Goal: Task Accomplishment & Management: Manage account settings

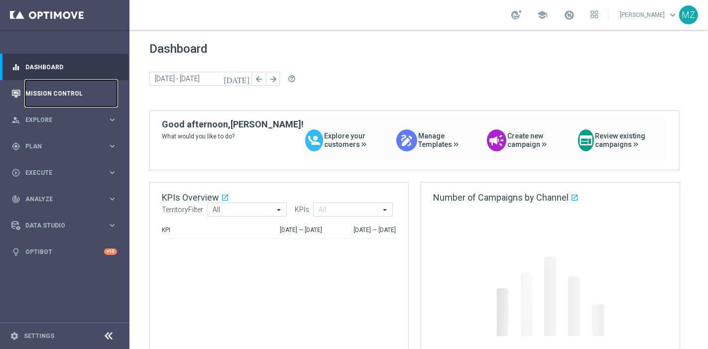
click at [79, 96] on link "Mission Control" at bounding box center [71, 93] width 92 height 26
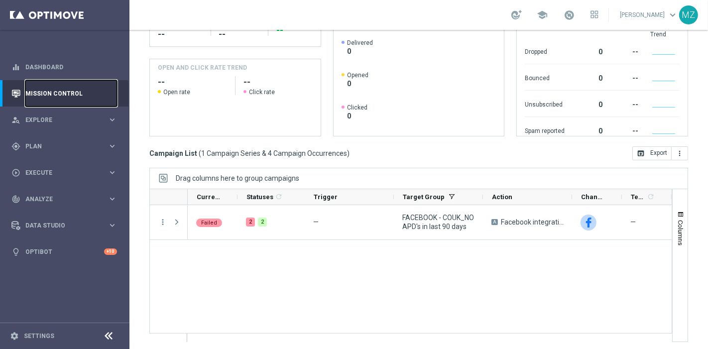
scroll to position [168, 0]
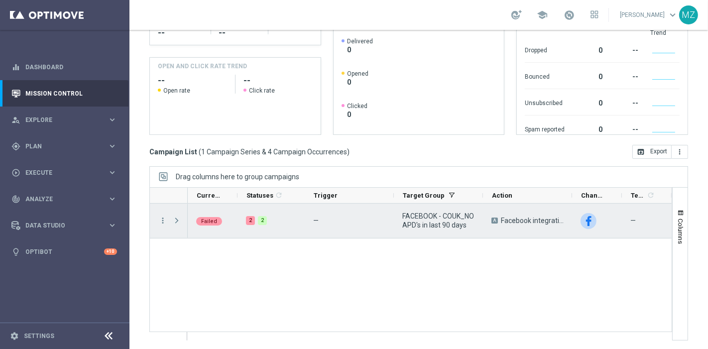
click at [175, 217] on span "Press SPACE to select this row." at bounding box center [176, 221] width 9 height 8
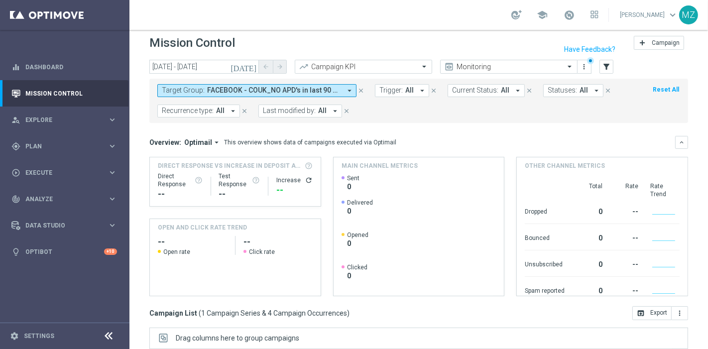
scroll to position [0, 0]
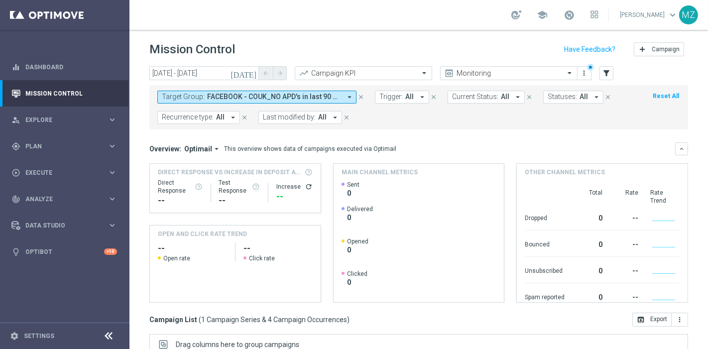
click at [252, 75] on icon "[DATE]" at bounding box center [244, 73] width 27 height 9
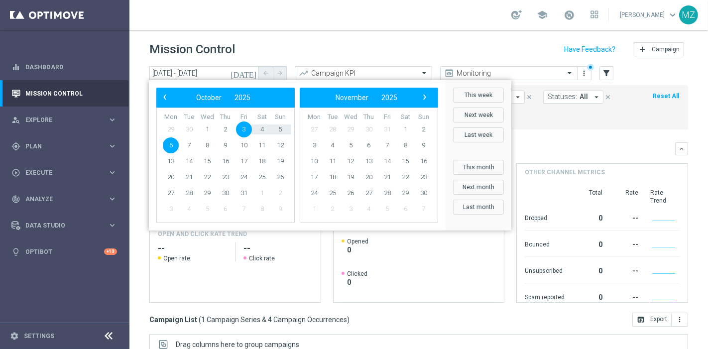
click at [172, 143] on span "6" at bounding box center [171, 145] width 16 height 16
type input "[DATE] - [DATE]"
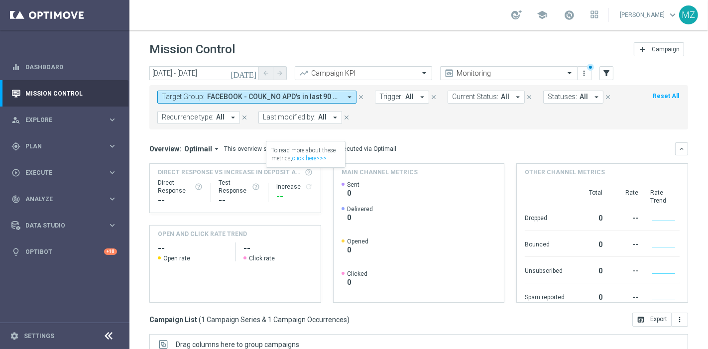
scroll to position [168, 0]
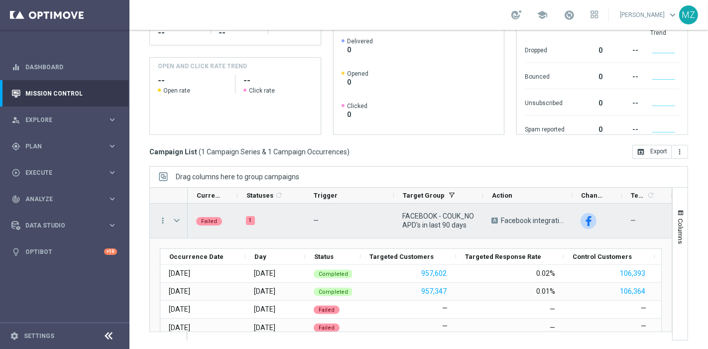
click at [177, 219] on span "Press SPACE to select this row." at bounding box center [176, 221] width 9 height 8
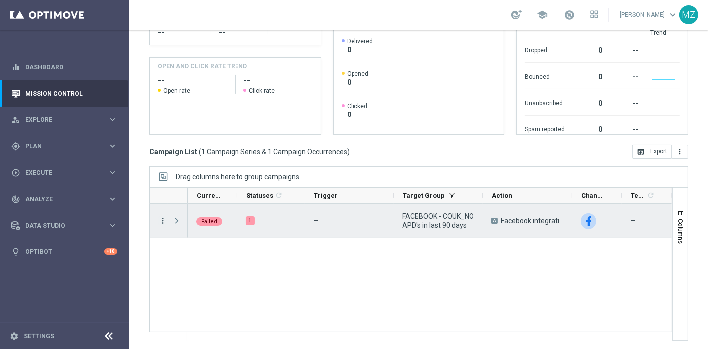
click at [160, 217] on icon "more_vert" at bounding box center [162, 220] width 9 height 9
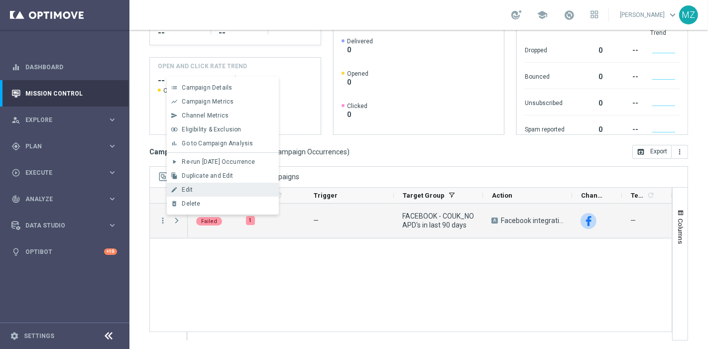
click at [191, 191] on span "Edit" at bounding box center [187, 189] width 11 height 7
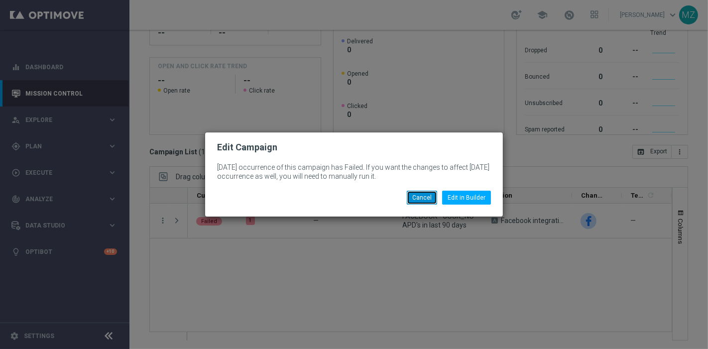
click at [426, 196] on button "Cancel" at bounding box center [422, 198] width 30 height 14
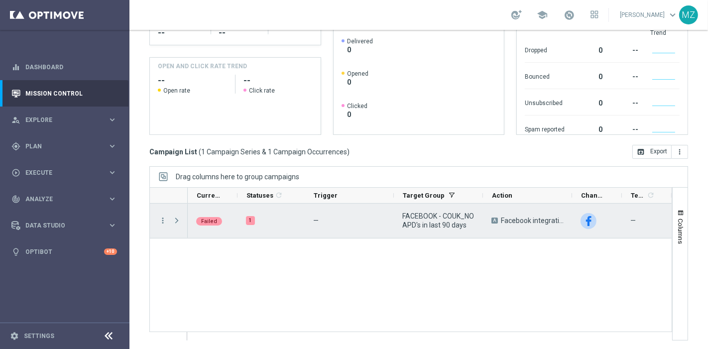
click at [179, 218] on span "Press SPACE to select this row." at bounding box center [176, 221] width 9 height 8
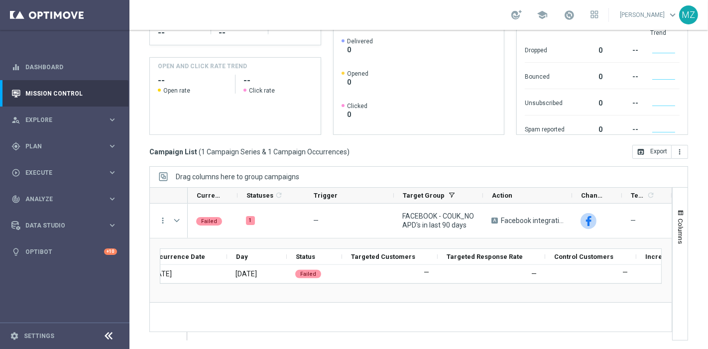
scroll to position [0, 0]
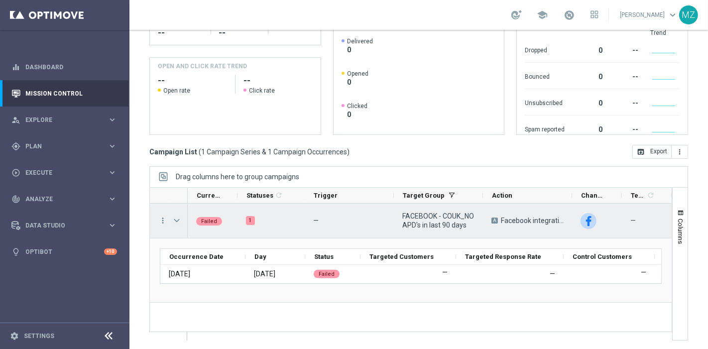
click at [178, 220] on span "Press SPACE to select this row." at bounding box center [176, 221] width 9 height 8
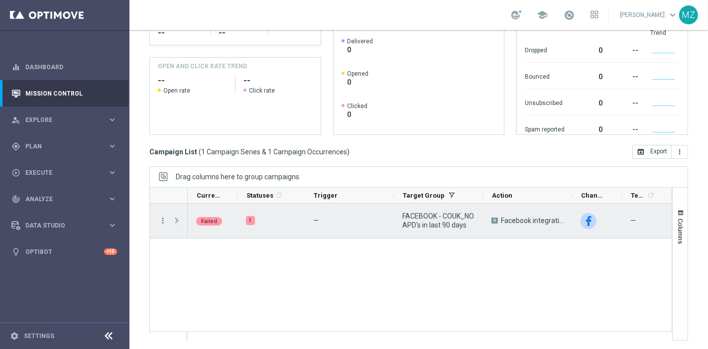
click at [177, 218] on span "Press SPACE to select this row." at bounding box center [176, 221] width 9 height 8
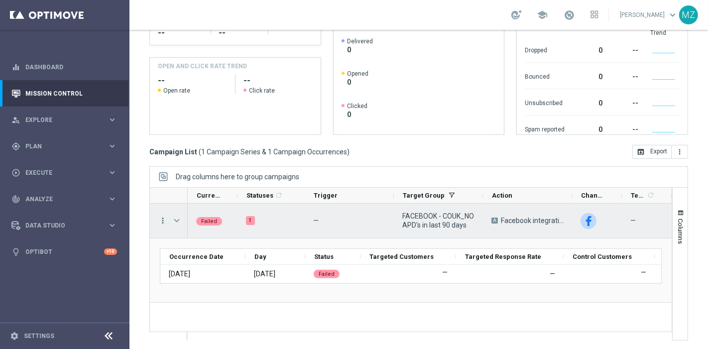
click at [162, 217] on icon "more_vert" at bounding box center [162, 220] width 9 height 9
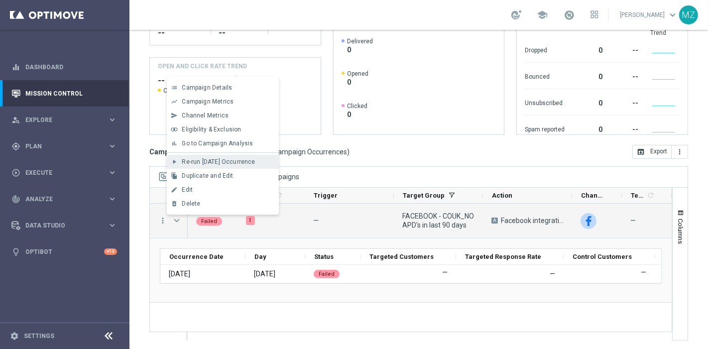
click at [215, 164] on span "Re-run Today’s Occurrence" at bounding box center [218, 161] width 73 height 7
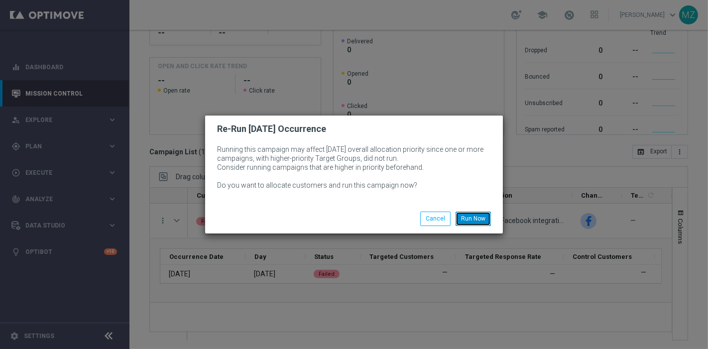
click at [477, 214] on button "Run Now" at bounding box center [473, 219] width 35 height 14
click at [472, 218] on button "Run Now" at bounding box center [473, 219] width 35 height 14
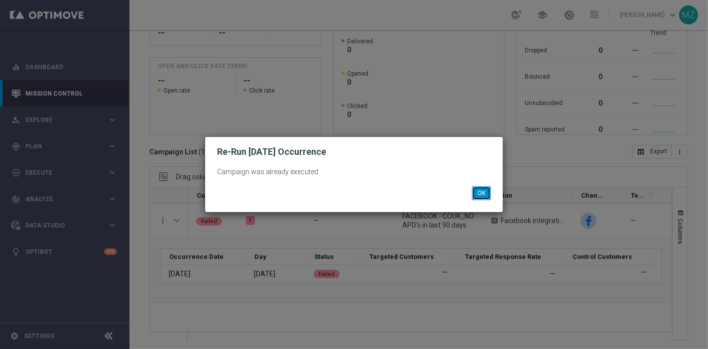
click at [480, 193] on button "OK" at bounding box center [481, 193] width 19 height 14
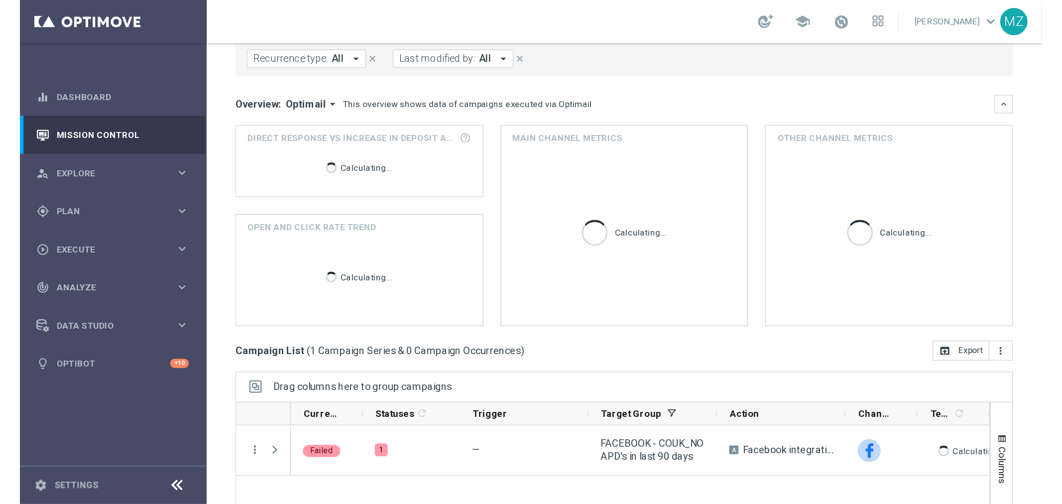
scroll to position [77, 0]
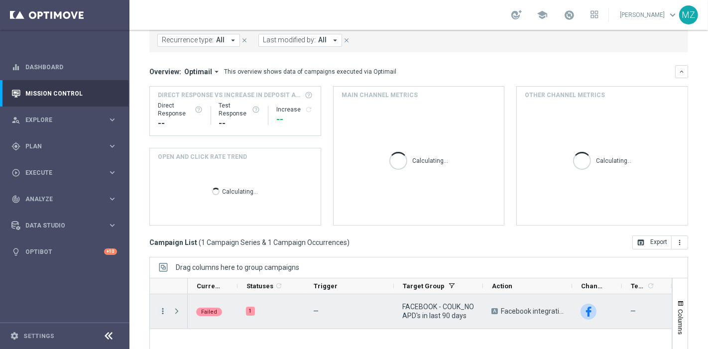
click at [161, 308] on icon "more_vert" at bounding box center [162, 311] width 9 height 9
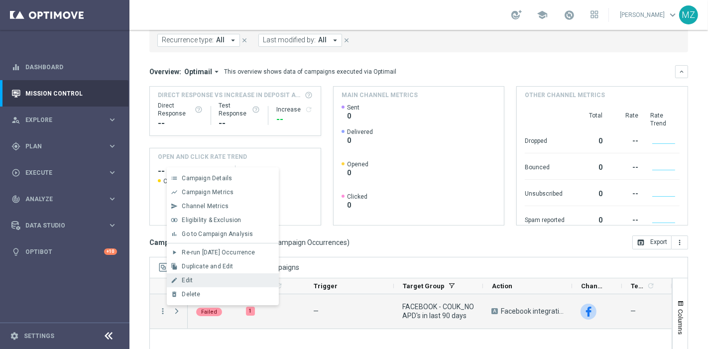
click at [192, 281] on div "Edit" at bounding box center [228, 280] width 93 height 7
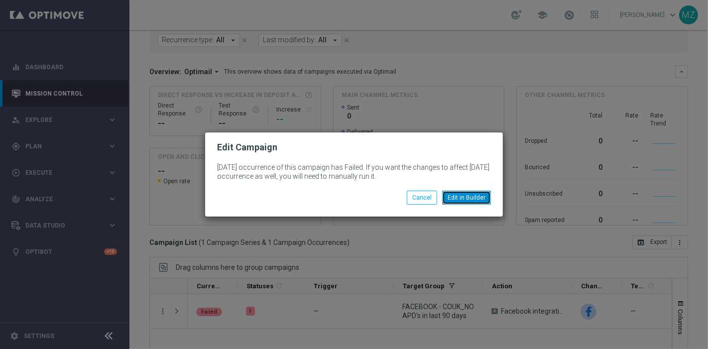
click at [480, 192] on button "Edit in Builder" at bounding box center [466, 198] width 49 height 14
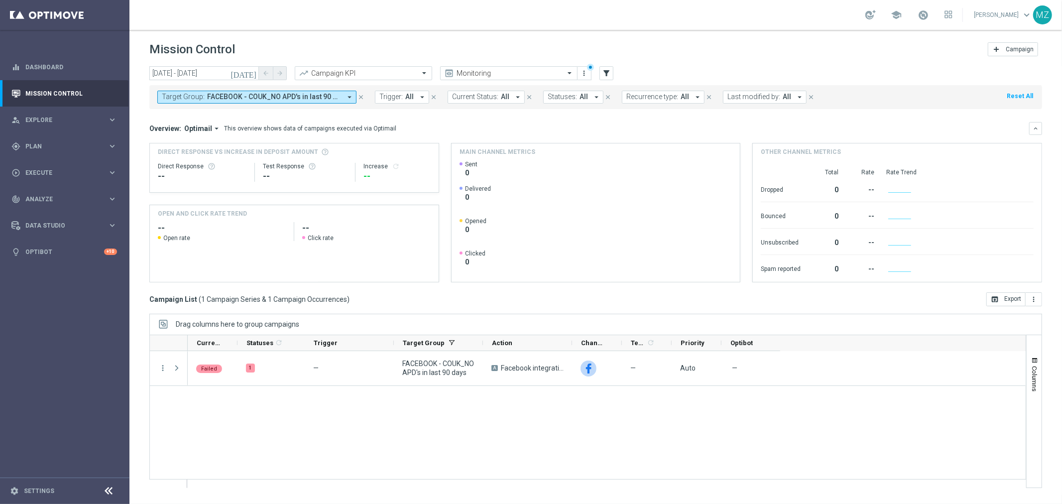
scroll to position [0, 0]
click at [237, 349] on div "Failed play_arrow 1 — FACEBOOK - COUK_NO APD's in last 90 days A Facebook integ…" at bounding box center [607, 419] width 838 height 136
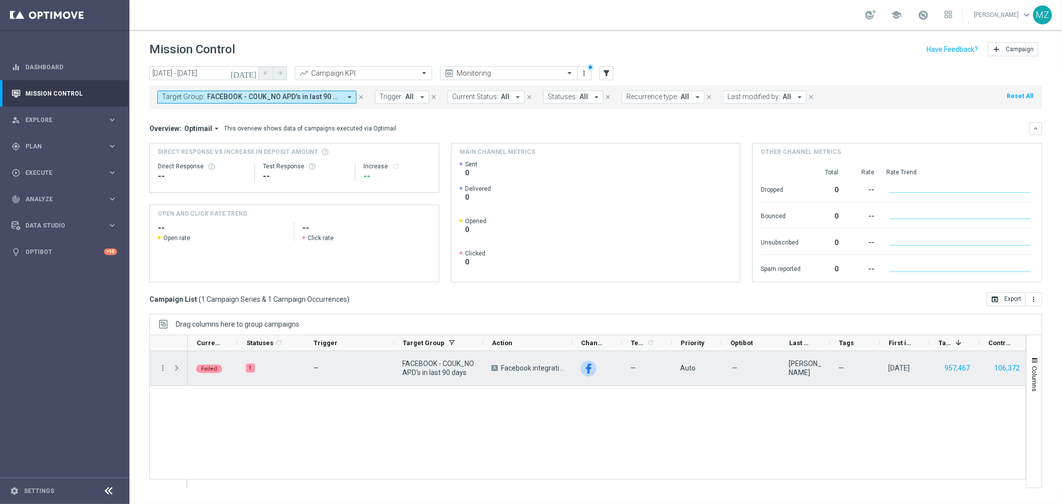
click at [172, 349] on span "Press SPACE to select this row." at bounding box center [176, 368] width 9 height 8
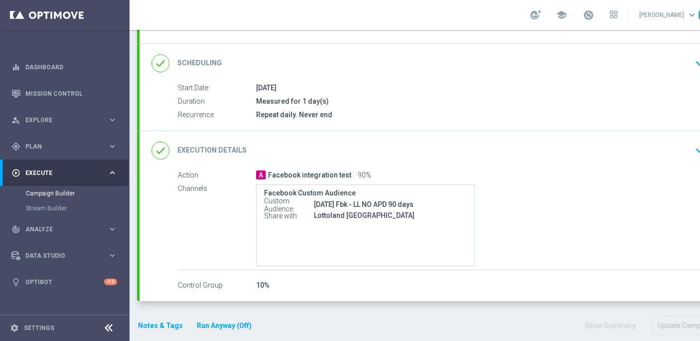
scroll to position [123, 0]
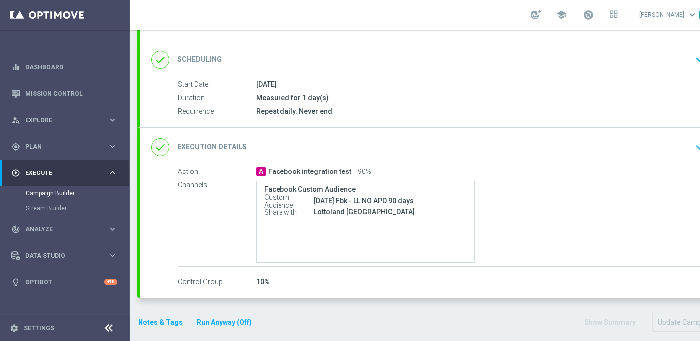
click at [691, 148] on button "keyboard_arrow_down" at bounding box center [699, 146] width 17 height 19
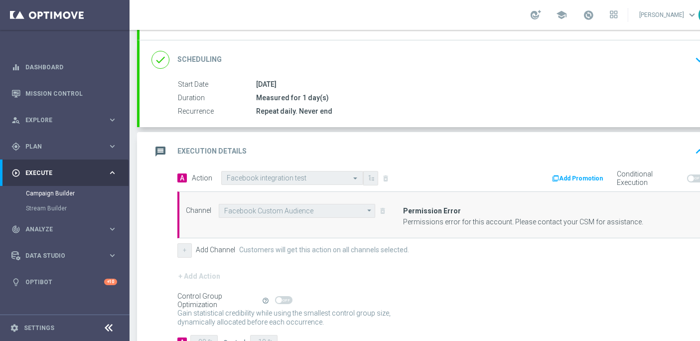
click at [472, 221] on div "Permissions error for this account. Please contact your CSM for assistance." at bounding box center [547, 222] width 289 height 8
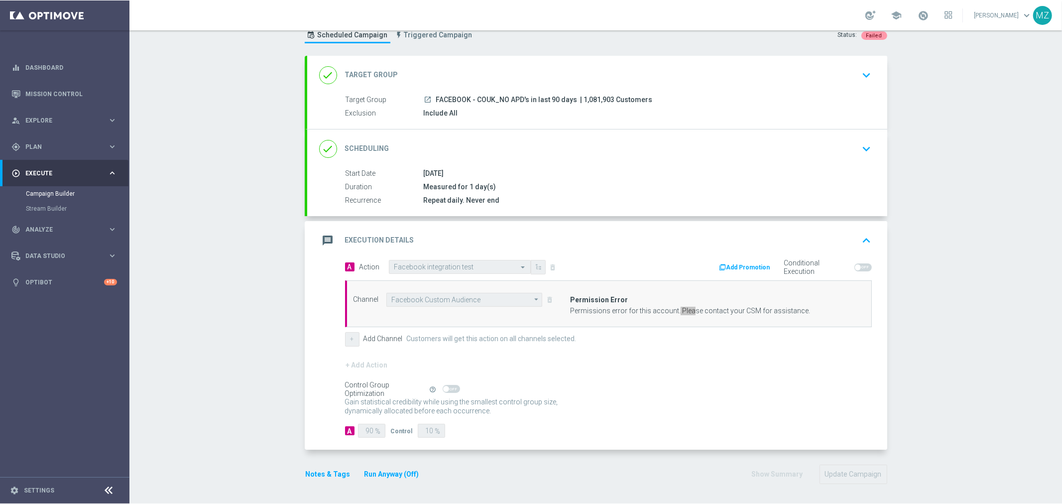
scroll to position [33, 0]
drag, startPoint x: 631, startPoint y: 240, endPoint x: 619, endPoint y: 304, distance: 65.4
click at [631, 240] on div "message Execution Details keyboard_arrow_up" at bounding box center [597, 241] width 556 height 19
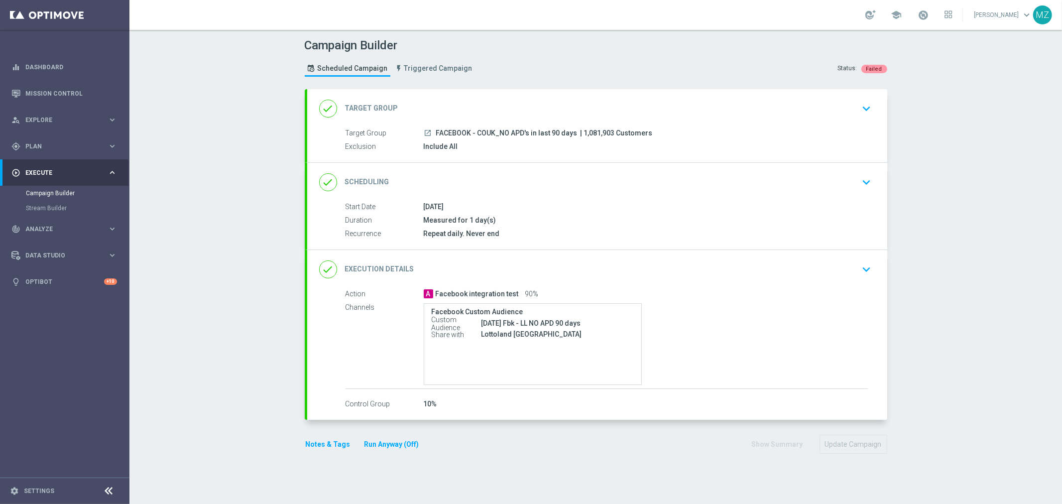
scroll to position [0, 0]
click at [708, 264] on icon "keyboard_arrow_down" at bounding box center [867, 269] width 15 height 15
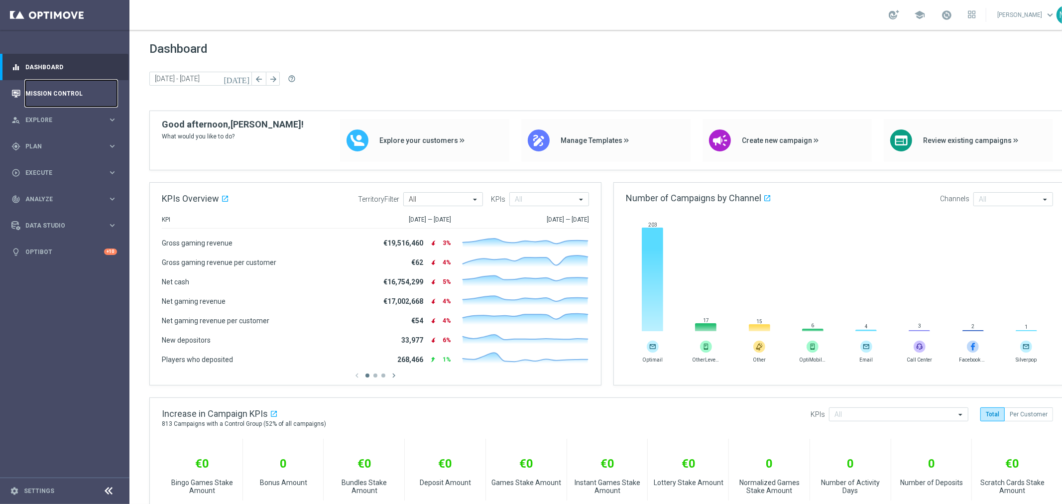
click at [69, 97] on link "Mission Control" at bounding box center [71, 93] width 92 height 26
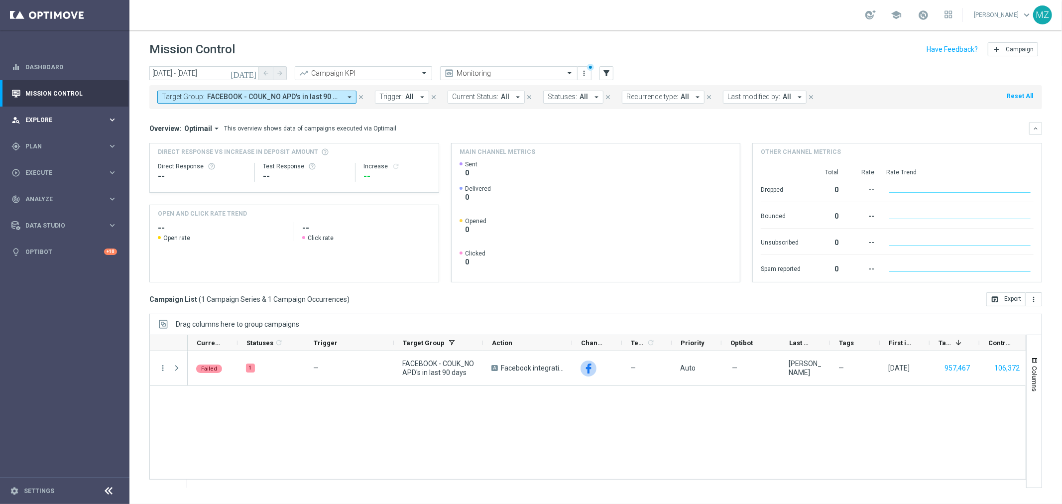
click at [75, 120] on span "Explore" at bounding box center [66, 120] width 82 height 6
click at [75, 121] on span "Explore" at bounding box center [66, 120] width 82 height 6
click at [42, 489] on link "Settings" at bounding box center [39, 491] width 30 height 6
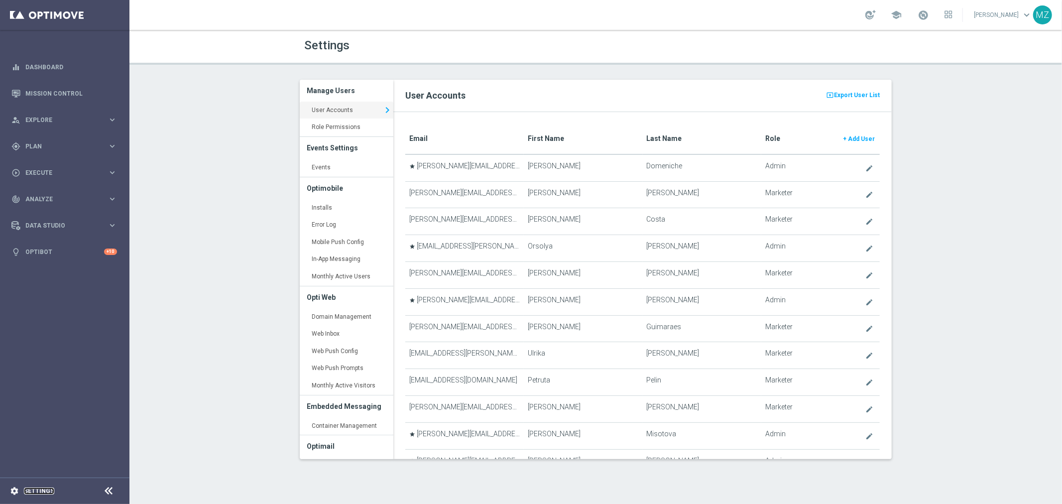
click at [47, 494] on link "Settings" at bounding box center [39, 491] width 30 height 6
click at [55, 226] on span "Data Studio" at bounding box center [66, 226] width 82 height 6
click at [47, 246] on link "Attributes" at bounding box center [65, 246] width 78 height 8
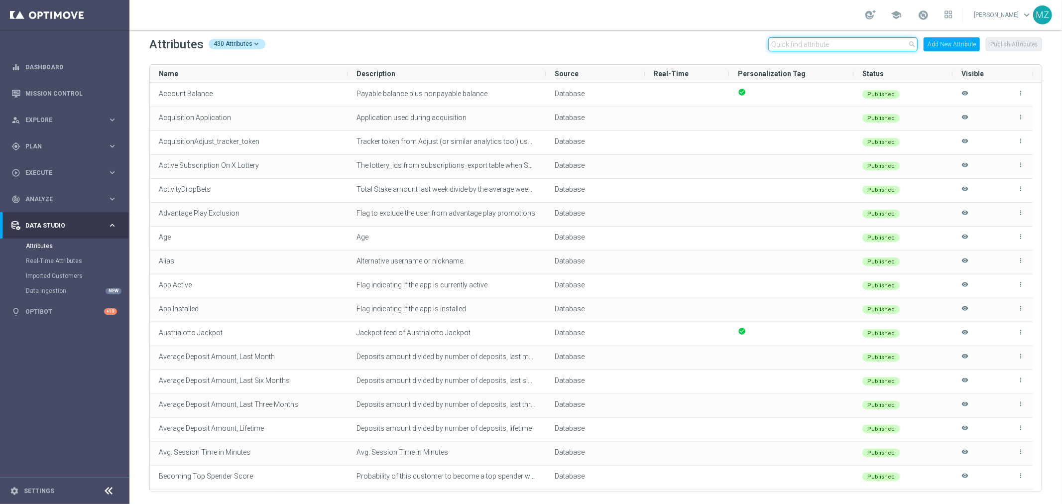
click at [819, 38] on input "text" at bounding box center [843, 44] width 149 height 14
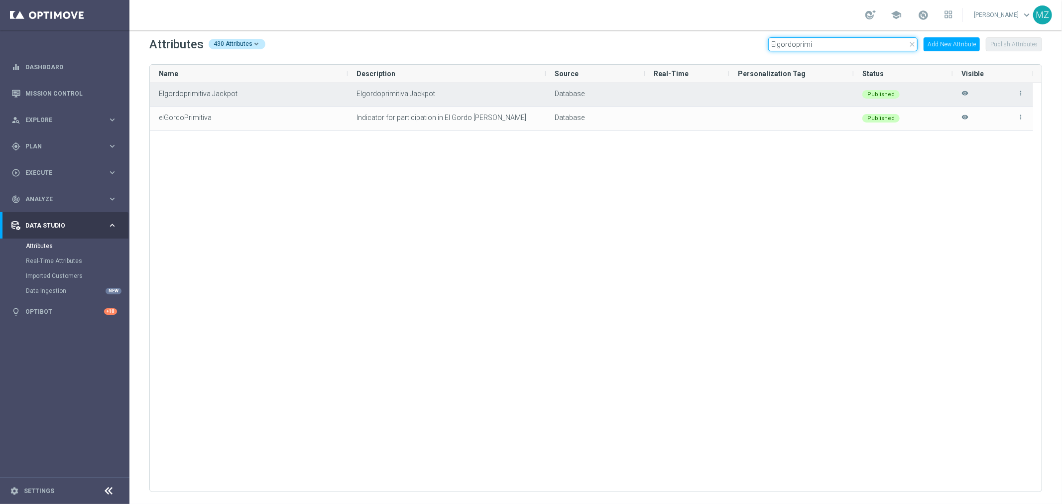
type input "Elgordoprimi"
click at [1022, 87] on div "more_vert visibility" at bounding box center [993, 95] width 63 height 22
click at [1020, 91] on icon "more_vert" at bounding box center [1021, 93] width 7 height 7
click at [1001, 88] on span "Edit" at bounding box center [998, 89] width 10 height 8
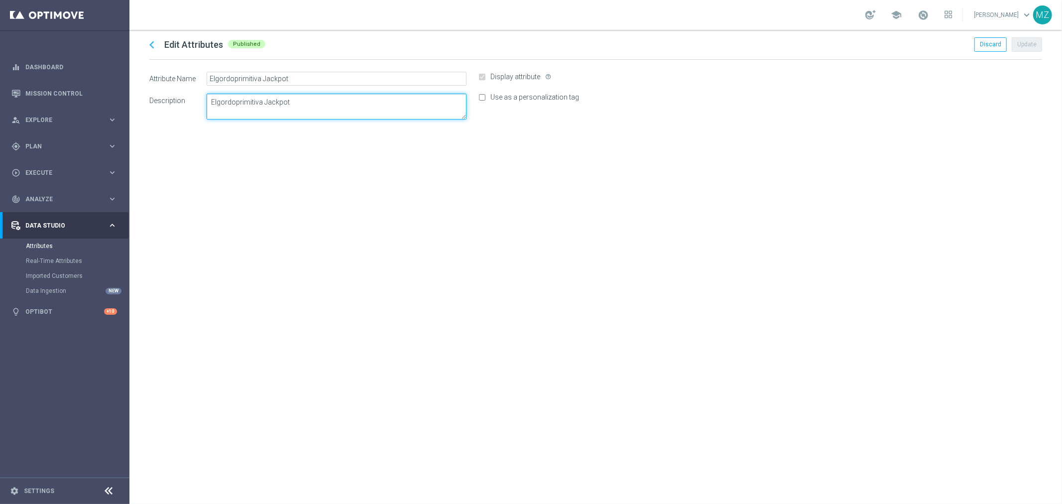
click at [305, 111] on textarea at bounding box center [337, 107] width 260 height 26
click at [304, 111] on textarea at bounding box center [337, 107] width 260 height 26
paste textarea "Jackpot Feed of"
type textarea "Jackpot Feed of Elgordoprimitiva Jackpot"
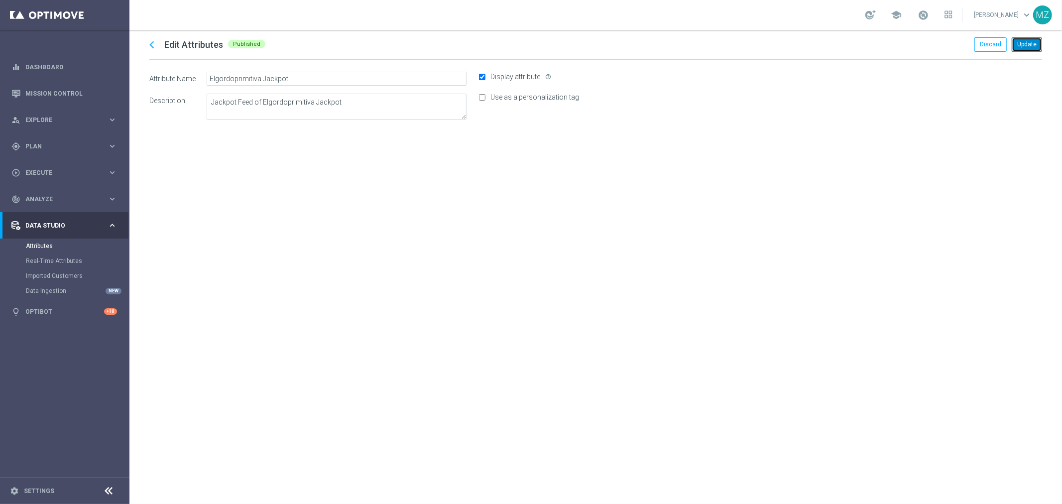
click at [1031, 45] on button "Update" at bounding box center [1027, 44] width 30 height 14
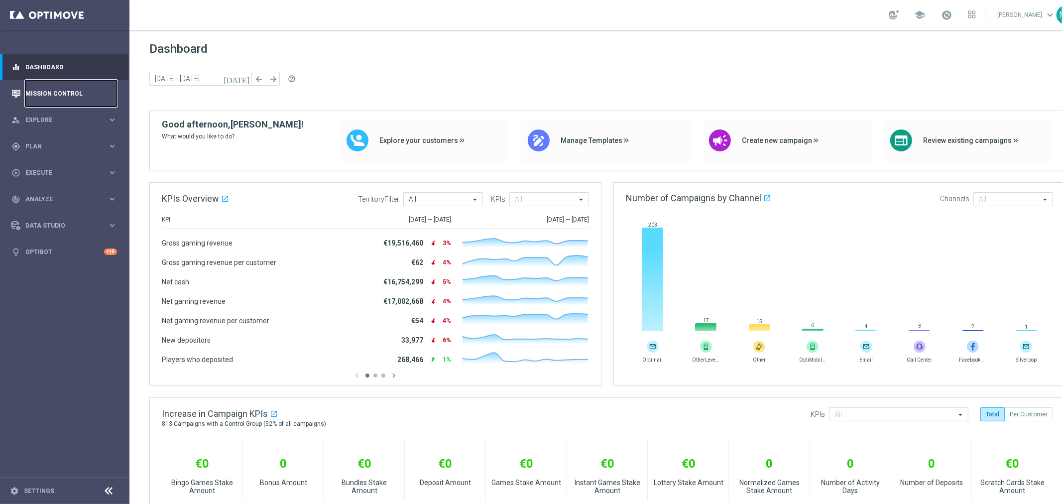
click at [85, 88] on link "Mission Control" at bounding box center [71, 93] width 92 height 26
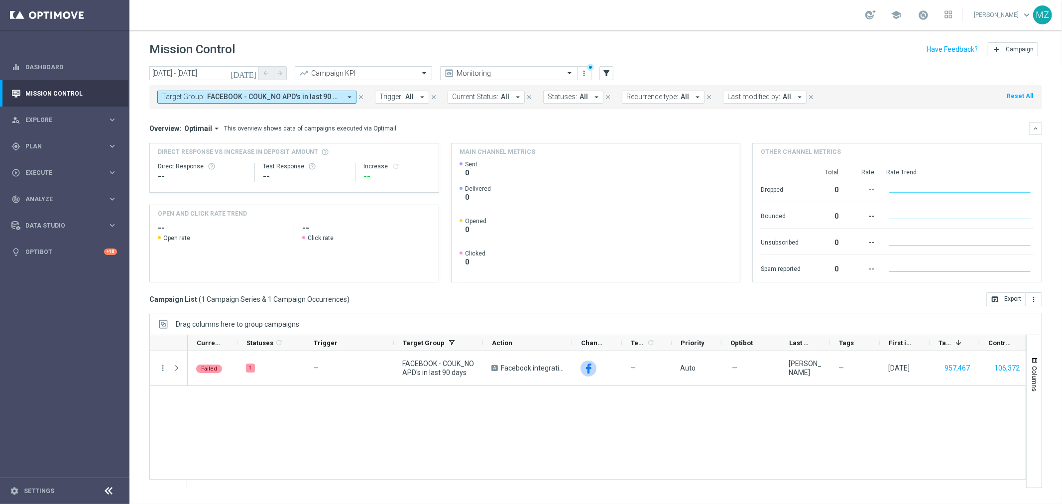
click at [305, 95] on span "FACEBOOK - COUK_NO APD's in last 90 days" at bounding box center [274, 97] width 134 height 8
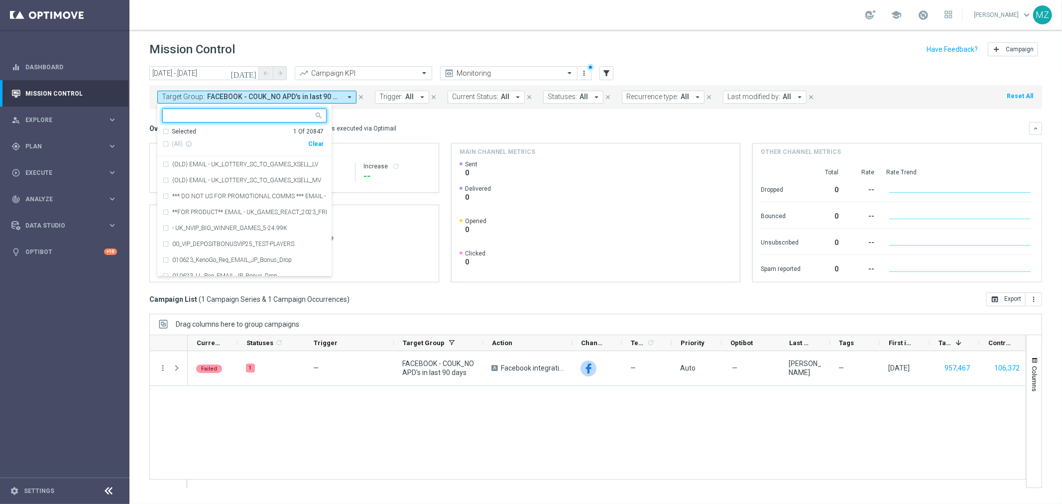
click at [0, 0] on div "Clear" at bounding box center [0, 0] width 0 height 0
click at [396, 98] on span "Trigger:" at bounding box center [391, 97] width 23 height 8
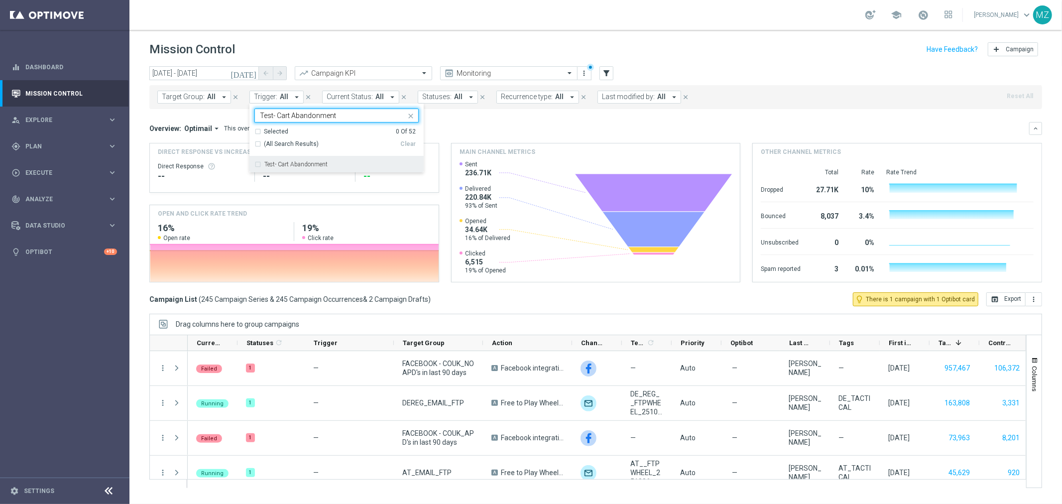
click at [306, 160] on div "Test- Cart Abandonment" at bounding box center [337, 164] width 164 height 16
type input "Test- Cart Abandonment"
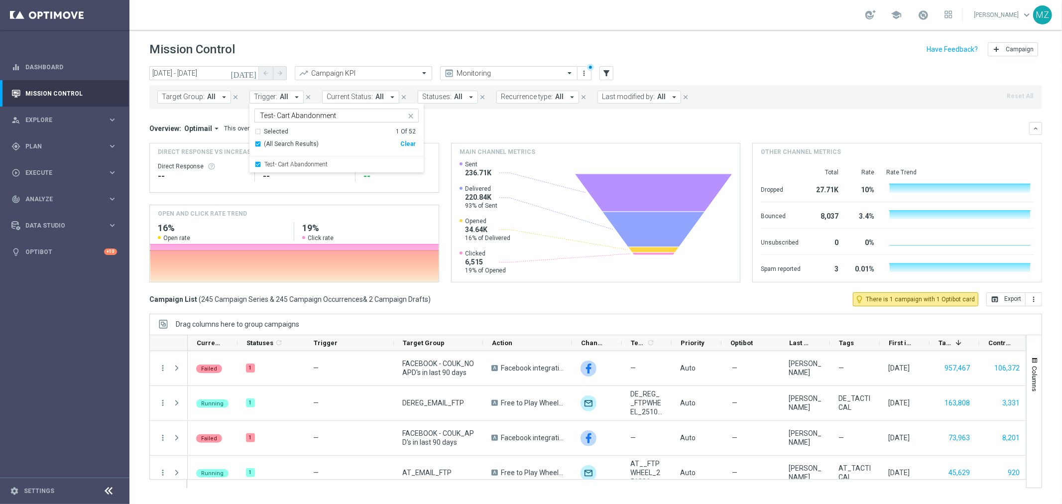
click at [449, 27] on div "school Magdalena Zazula keyboard_arrow_down MZ" at bounding box center [596, 15] width 933 height 30
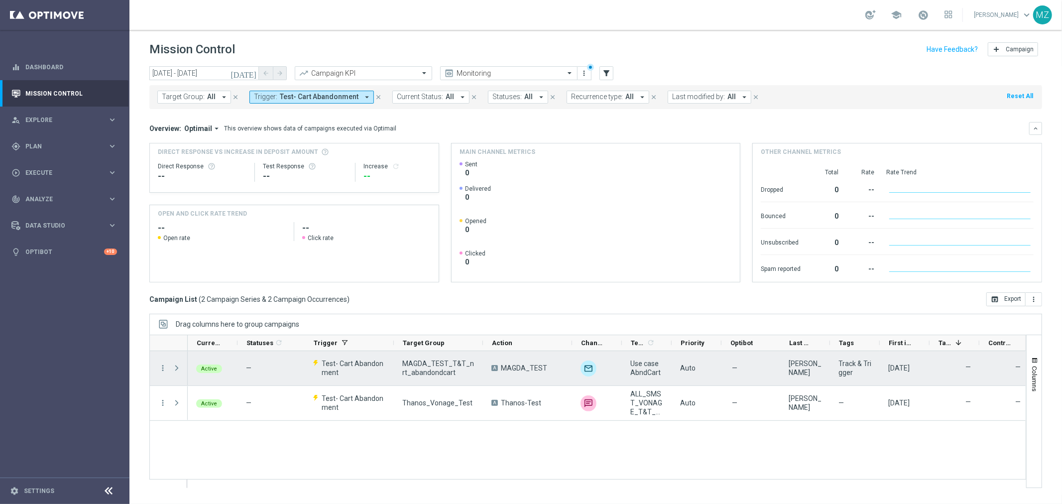
click at [175, 368] on span at bounding box center [176, 368] width 9 height 8
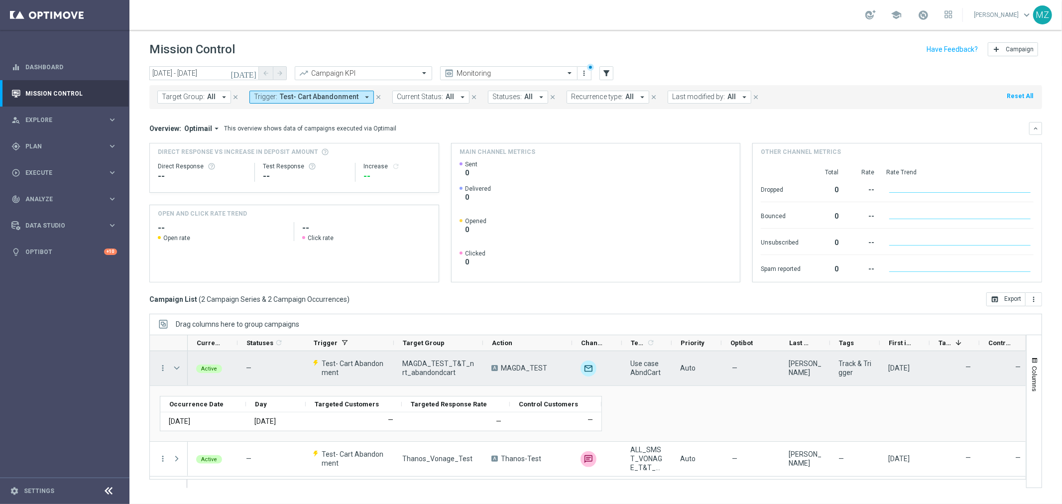
click at [175, 368] on span at bounding box center [176, 368] width 9 height 8
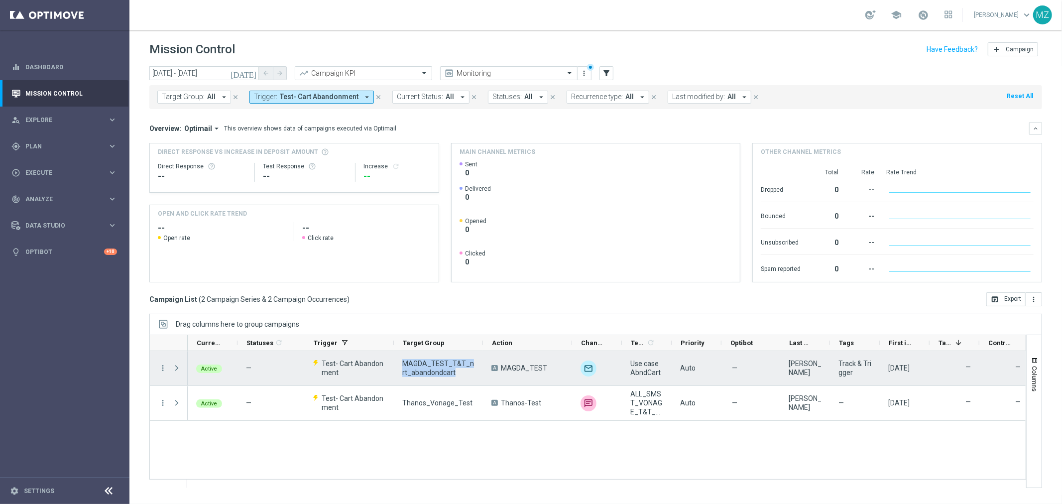
drag, startPoint x: 459, startPoint y: 373, endPoint x: 404, endPoint y: 364, distance: 55.9
click at [404, 364] on span "MAGDA_TEST_T&T_nrt_abandondcart" at bounding box center [438, 368] width 72 height 18
click at [159, 369] on icon "more_vert" at bounding box center [162, 368] width 9 height 9
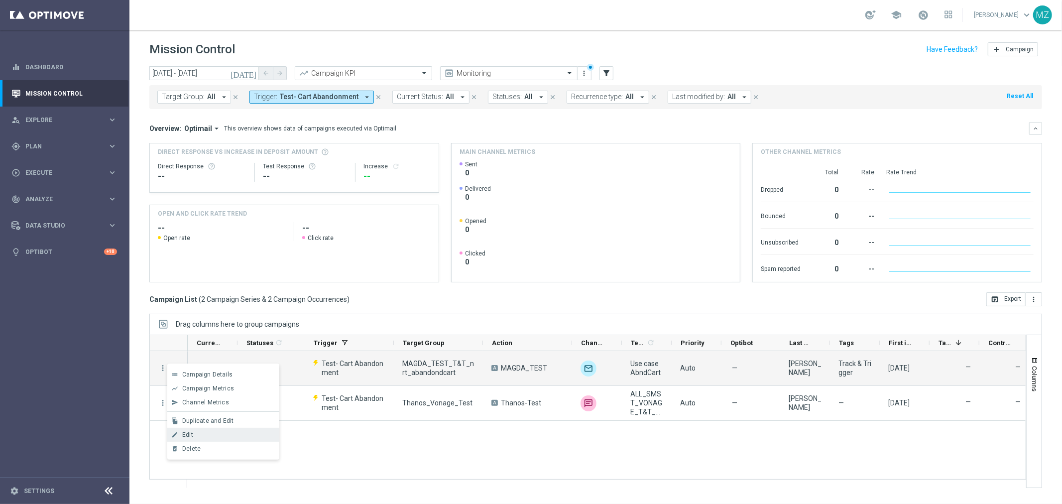
click at [213, 434] on div "Edit" at bounding box center [228, 434] width 93 height 7
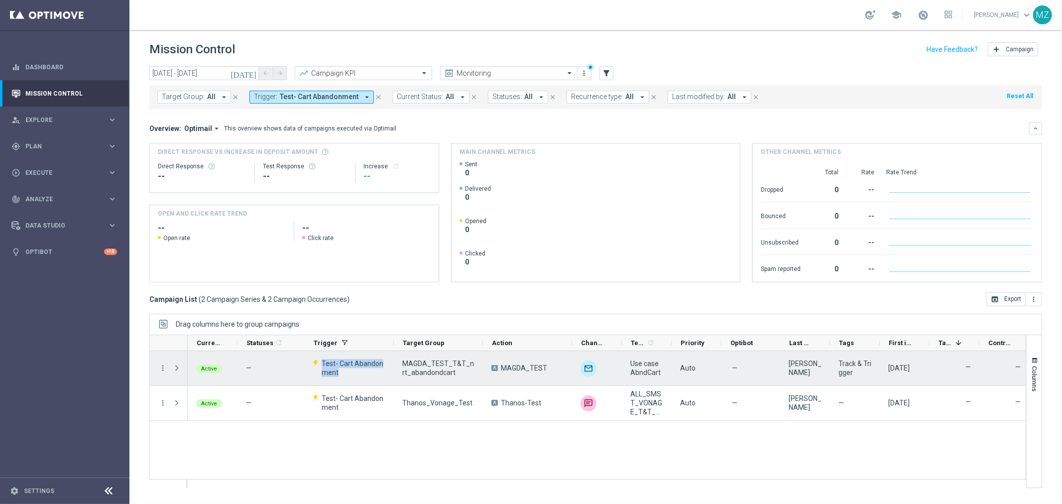
drag, startPoint x: 349, startPoint y: 376, endPoint x: 324, endPoint y: 365, distance: 27.7
click at [324, 365] on span "Test- Cart Abandonment" at bounding box center [354, 368] width 64 height 18
drag, startPoint x: 458, startPoint y: 375, endPoint x: 403, endPoint y: 362, distance: 56.2
click at [403, 362] on span "MAGDA_TEST_T&T_nrt_abandondcart" at bounding box center [438, 368] width 72 height 18
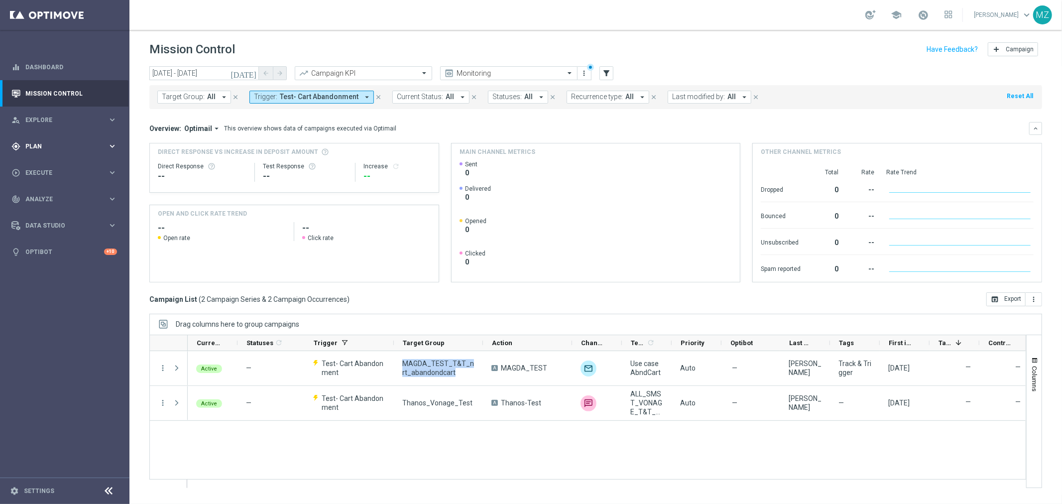
click at [71, 151] on div "gps_fixed Plan keyboard_arrow_right" at bounding box center [64, 146] width 129 height 26
click at [58, 166] on link "Target Groups" at bounding box center [65, 167] width 78 height 8
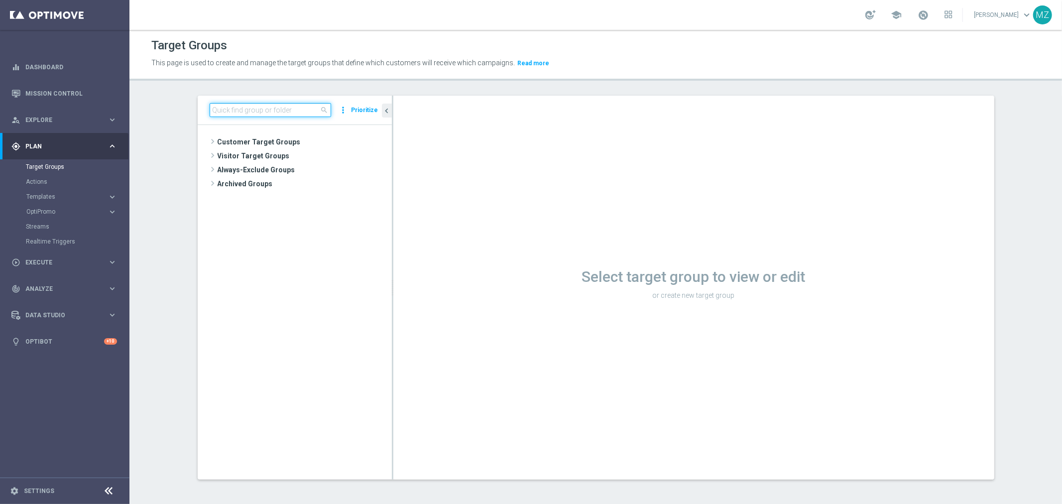
click at [253, 110] on input at bounding box center [271, 110] width 122 height 14
paste input "MAGDA_TEST_T&T_nrt_abandondcart"
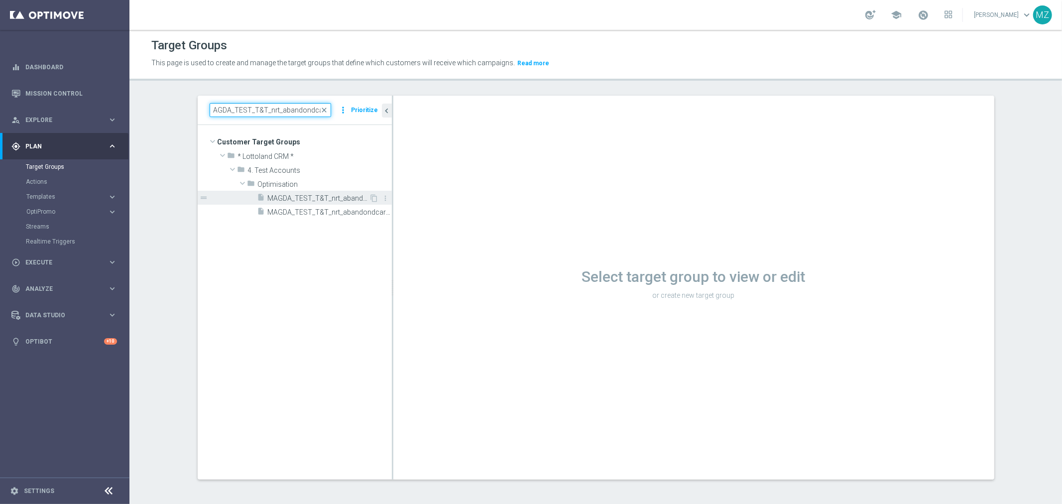
type input "MAGDA_TEST_T&T_nrt_abandondcart"
click at [336, 197] on span "MAGDA_TEST_T&T_nrt_abandondcart" at bounding box center [319, 198] width 102 height 8
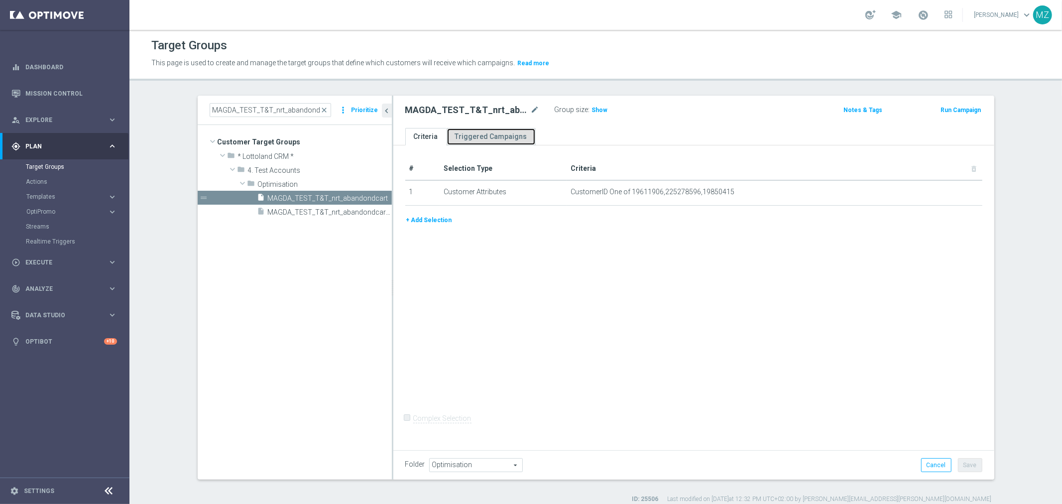
click at [474, 139] on link "Triggered Campaigns" at bounding box center [491, 136] width 89 height 17
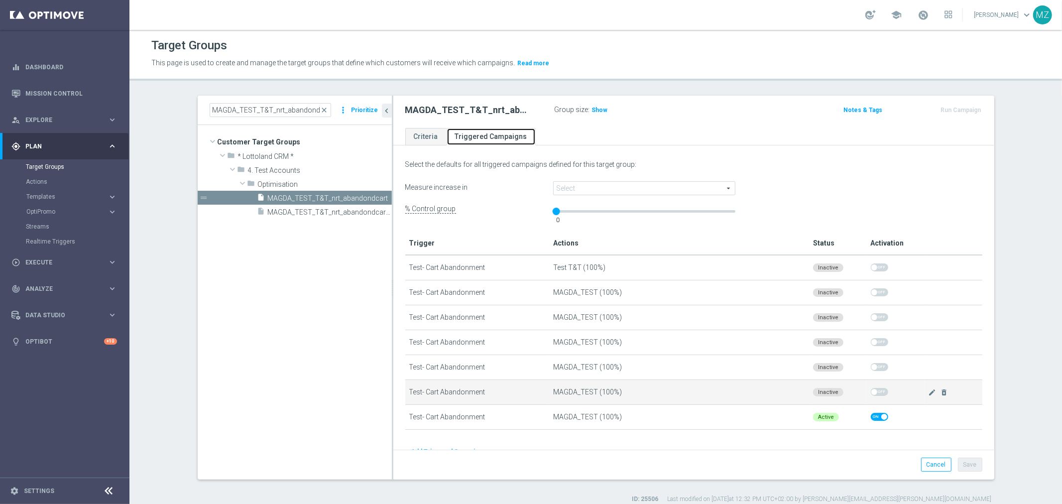
scroll to position [20, 0]
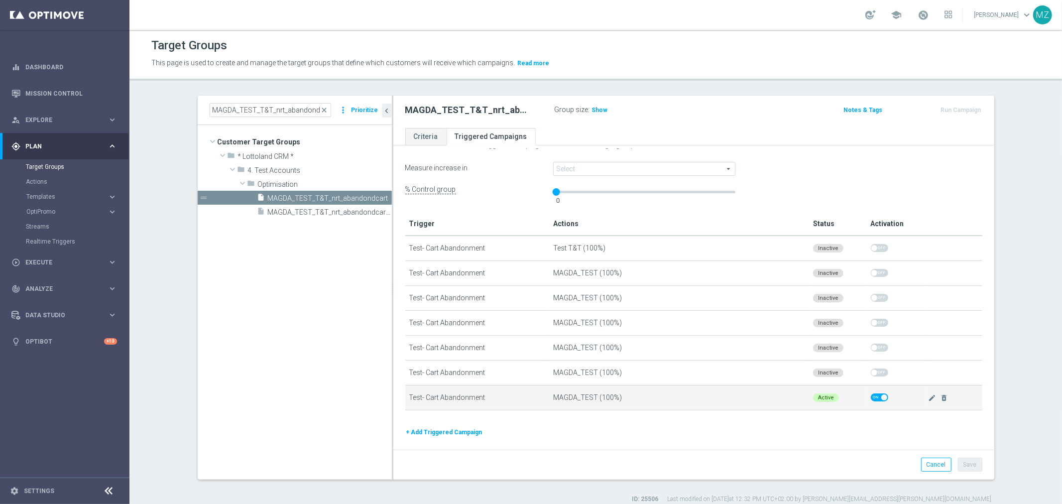
click at [871, 395] on span at bounding box center [879, 398] width 17 height 8
click at [871, 395] on input "checkbox" at bounding box center [879, 398] width 17 height 8
checkbox input "false"
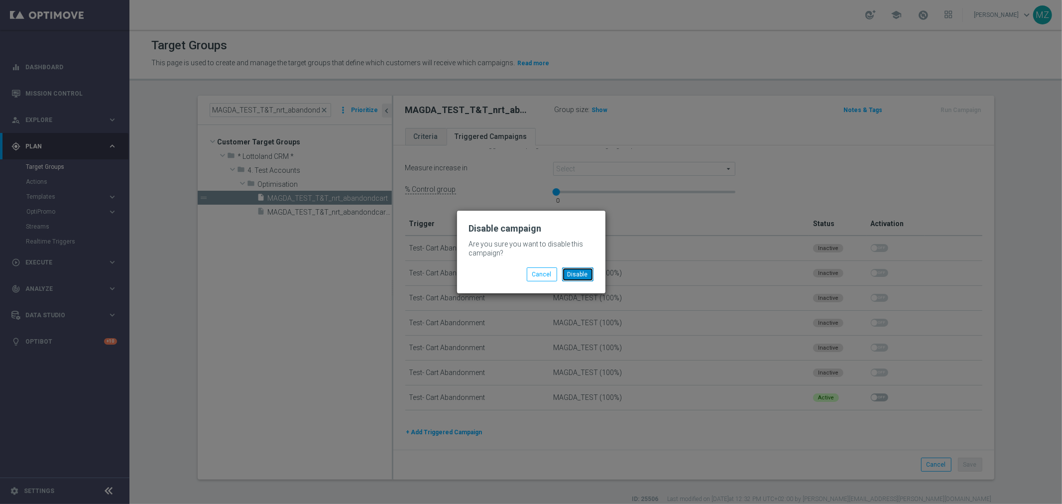
click at [579, 275] on button "Disable" at bounding box center [577, 274] width 31 height 14
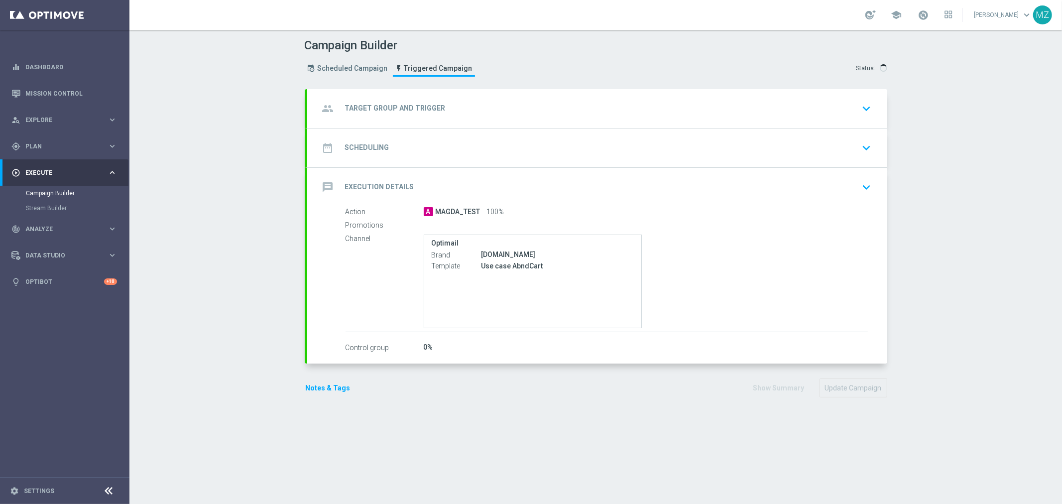
type input "MAGDA_TEST_T&T_nrt_abandondcart"
radio input "false"
radio input "true"
type input "Test- Cart Abandonment"
type input "Deposit Amount"
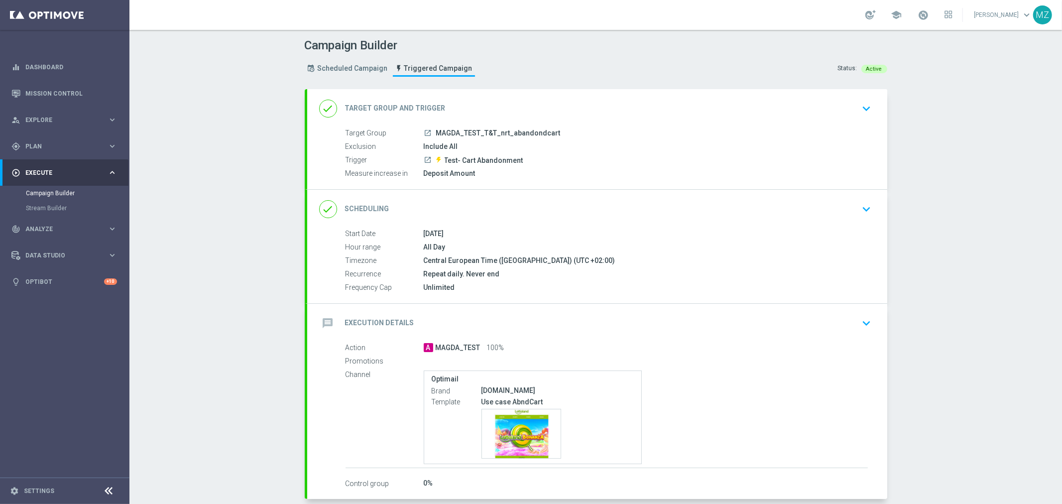
click at [860, 203] on icon "keyboard_arrow_down" at bounding box center [867, 209] width 15 height 15
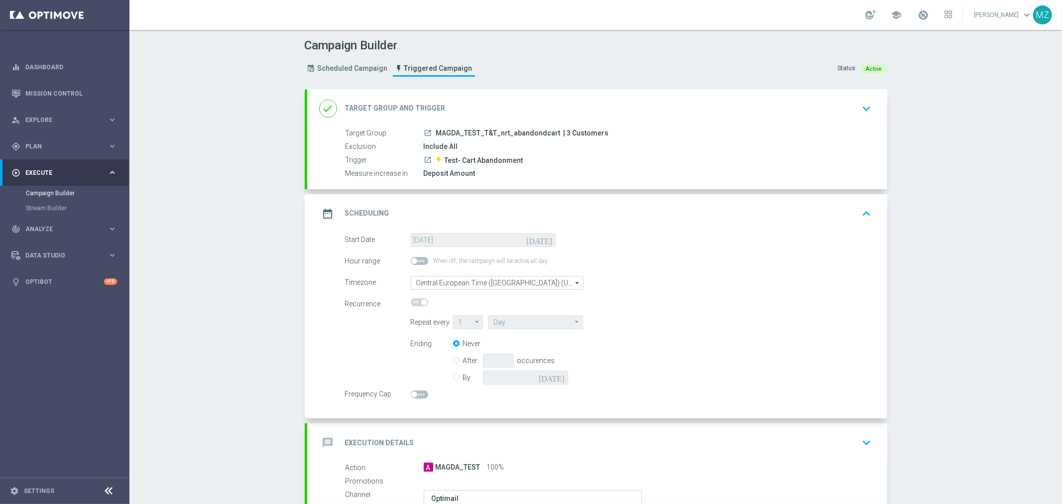
click at [860, 204] on button "keyboard_arrow_up" at bounding box center [867, 213] width 17 height 19
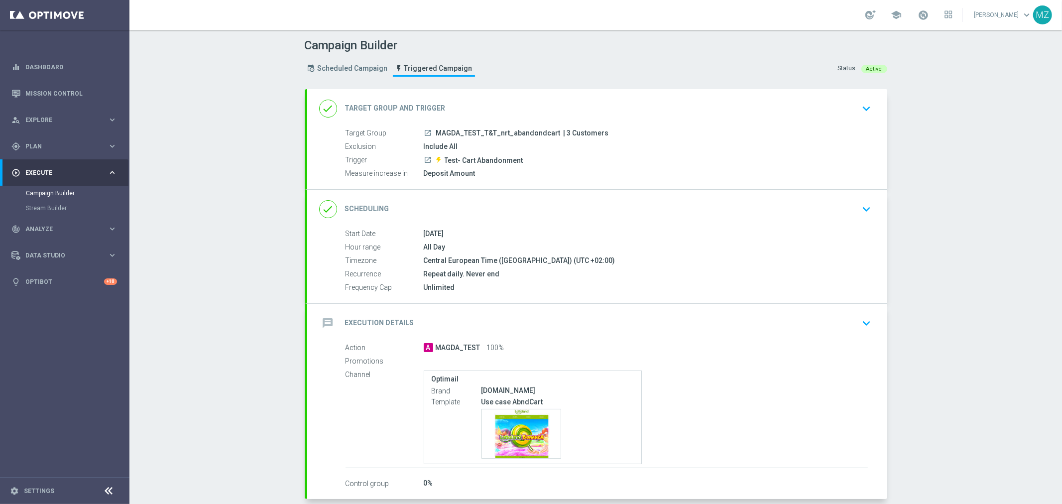
click at [859, 324] on button "keyboard_arrow_down" at bounding box center [867, 323] width 17 height 19
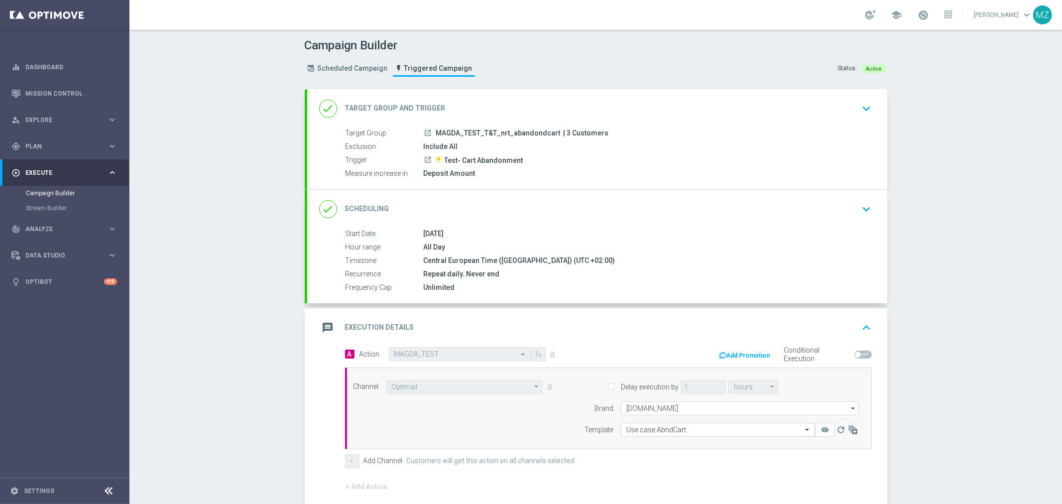
click at [860, 210] on icon "keyboard_arrow_down" at bounding box center [867, 209] width 15 height 15
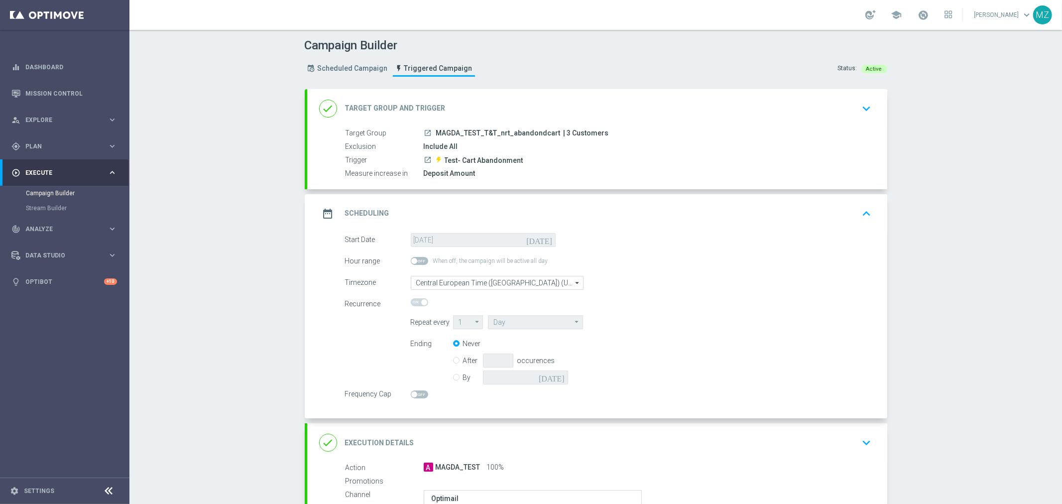
click at [454, 377] on input "By" at bounding box center [456, 376] width 6 height 6
radio input "true"
radio input "false"
click at [555, 376] on icon "[DATE]" at bounding box center [553, 376] width 29 height 11
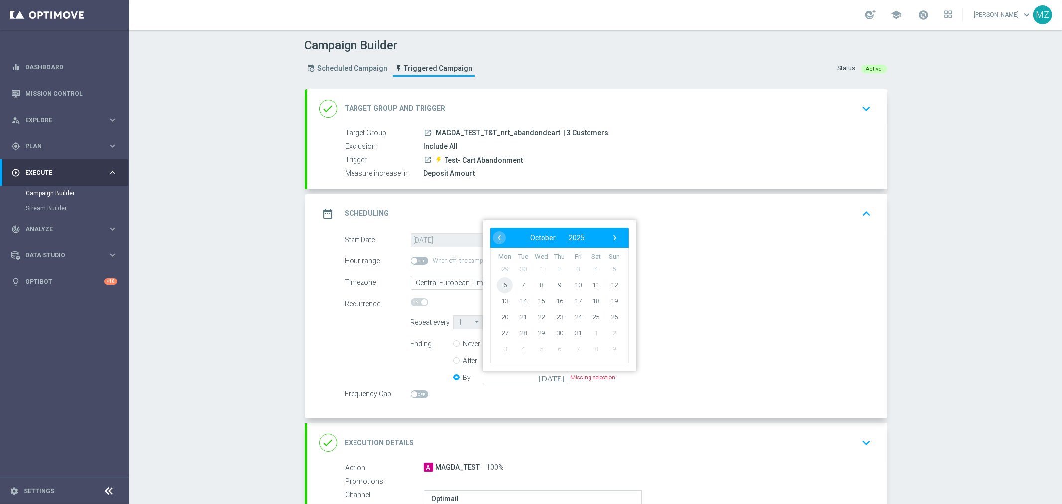
click at [503, 287] on span "6" at bounding box center [505, 285] width 16 height 16
type input "[DATE]"
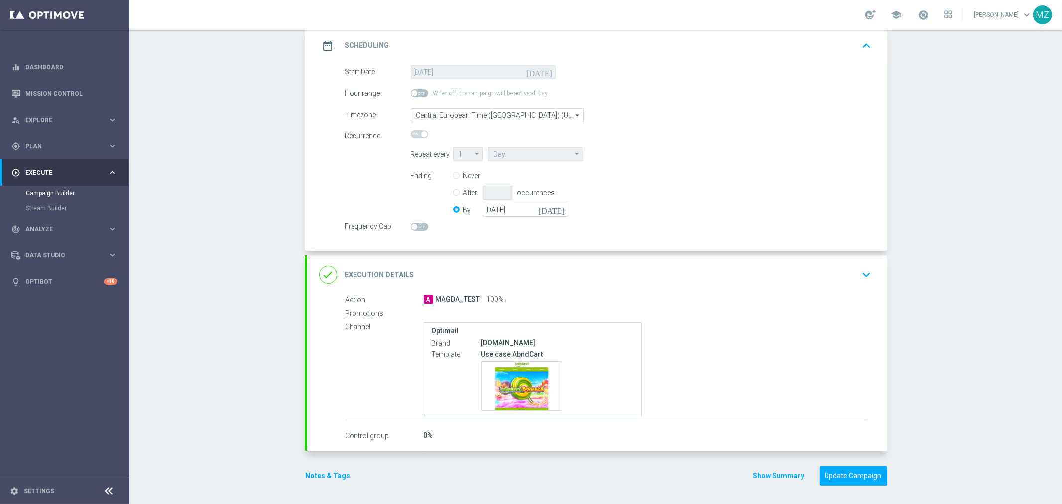
scroll to position [168, 0]
click at [850, 475] on button "Update Campaign" at bounding box center [854, 475] width 68 height 19
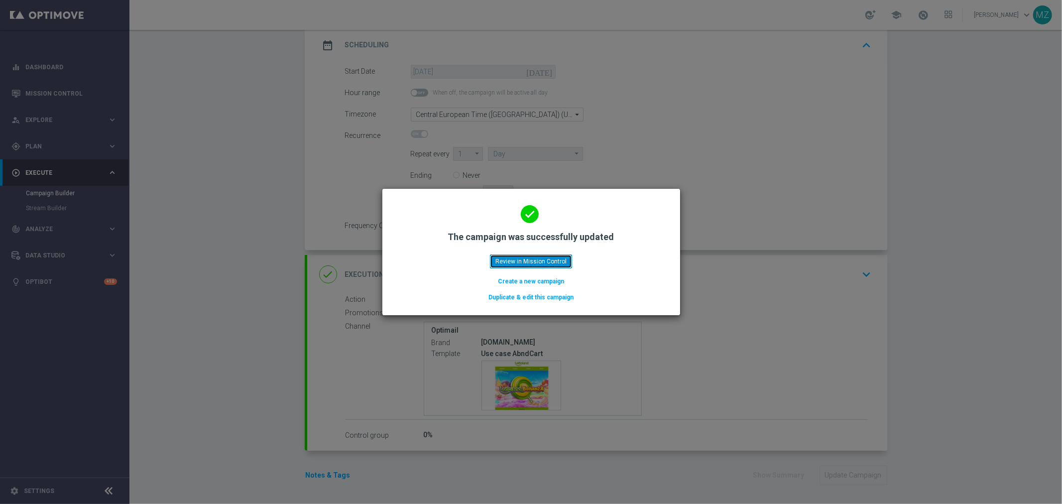
click at [551, 261] on button "Review in Mission Control" at bounding box center [531, 262] width 82 height 14
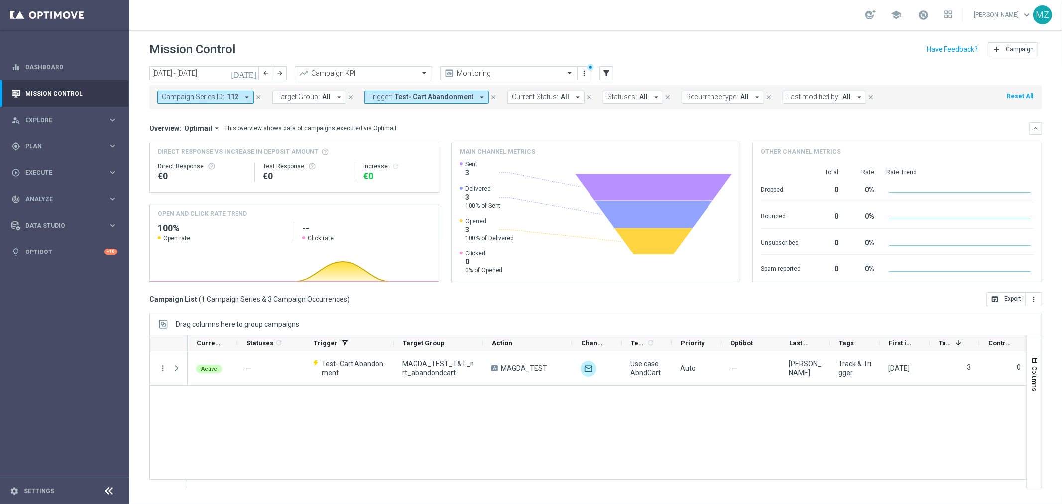
click at [257, 96] on icon "close" at bounding box center [258, 97] width 7 height 7
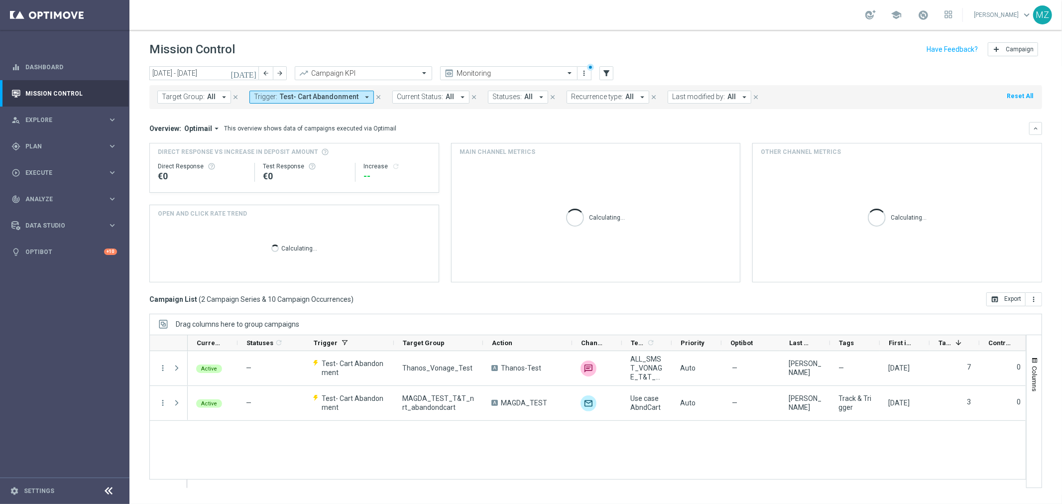
click at [272, 96] on span "Trigger:" at bounding box center [265, 97] width 23 height 8
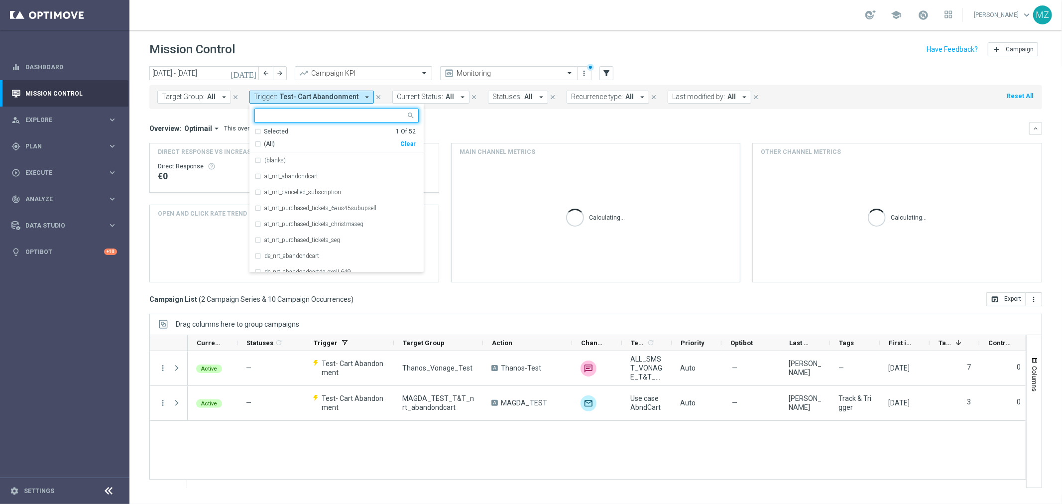
click at [406, 140] on div "(All) Clear" at bounding box center [335, 142] width 161 height 12
click at [0, 0] on div "Clear" at bounding box center [0, 0] width 0 height 0
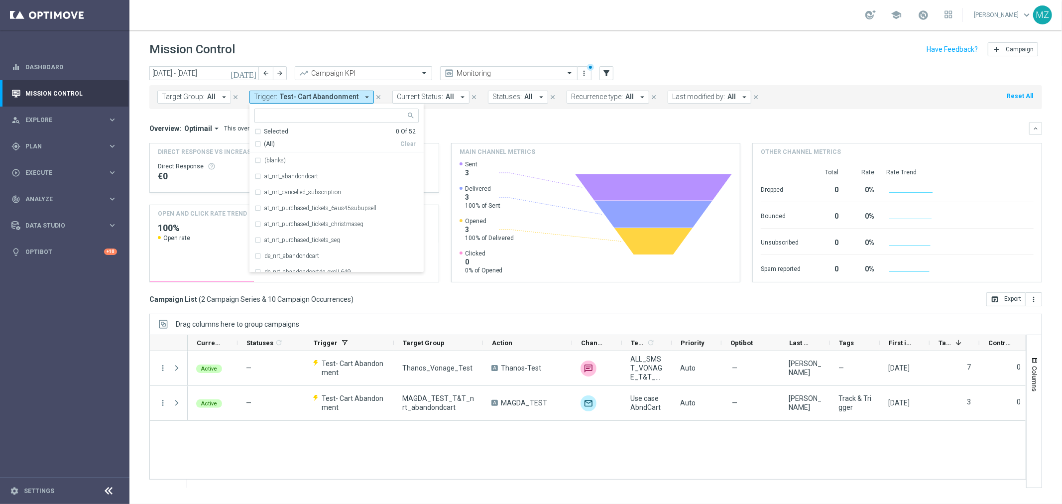
click at [329, 112] on input "text" at bounding box center [333, 116] width 146 height 8
paste input "MAGDA_TEST_T&T_nrt_stake_casino"
type input "MAGDA_TEST_T&T_nrt_stake_casino"
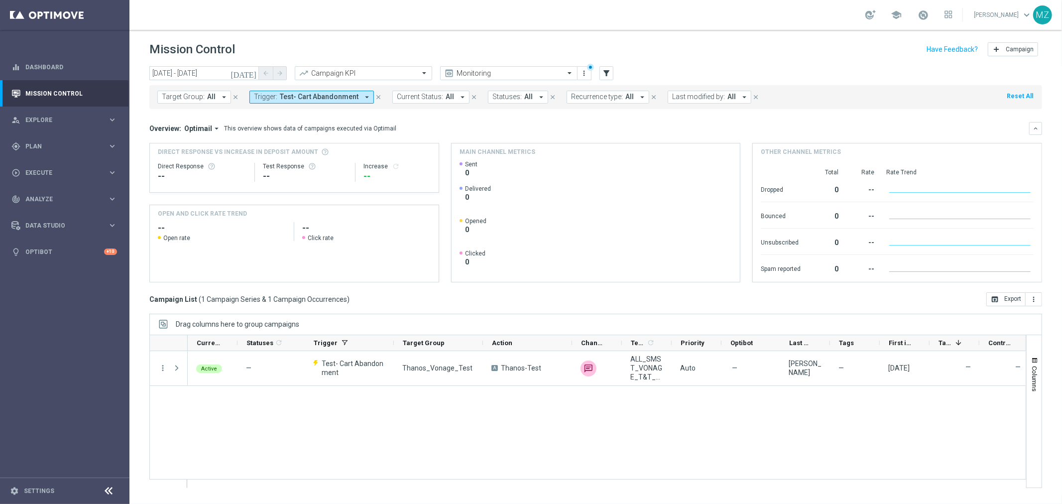
click at [252, 72] on icon "today" at bounding box center [244, 73] width 27 height 9
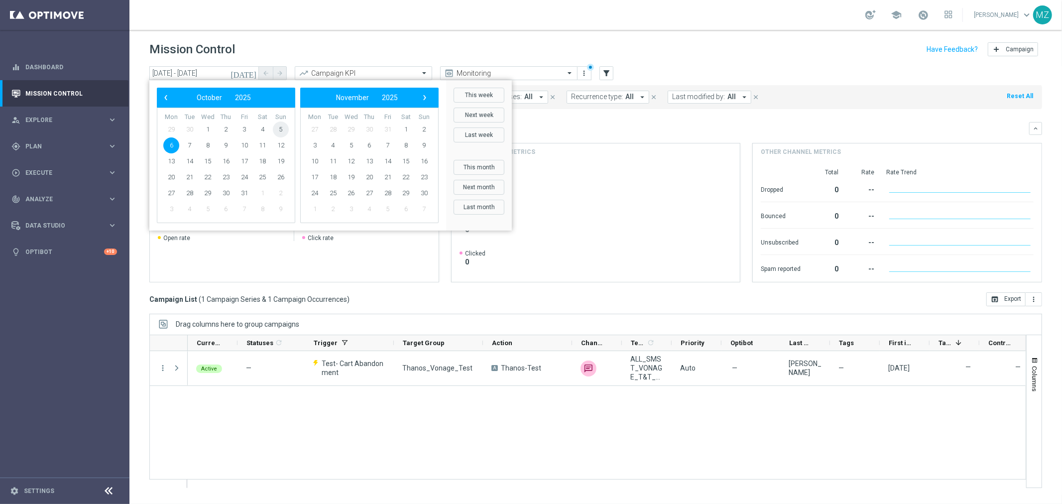
click at [286, 125] on span "5" at bounding box center [281, 130] width 16 height 16
click at [173, 146] on span "6" at bounding box center [171, 145] width 16 height 16
type input "05 Oct 2025 - 06 Oct 2025"
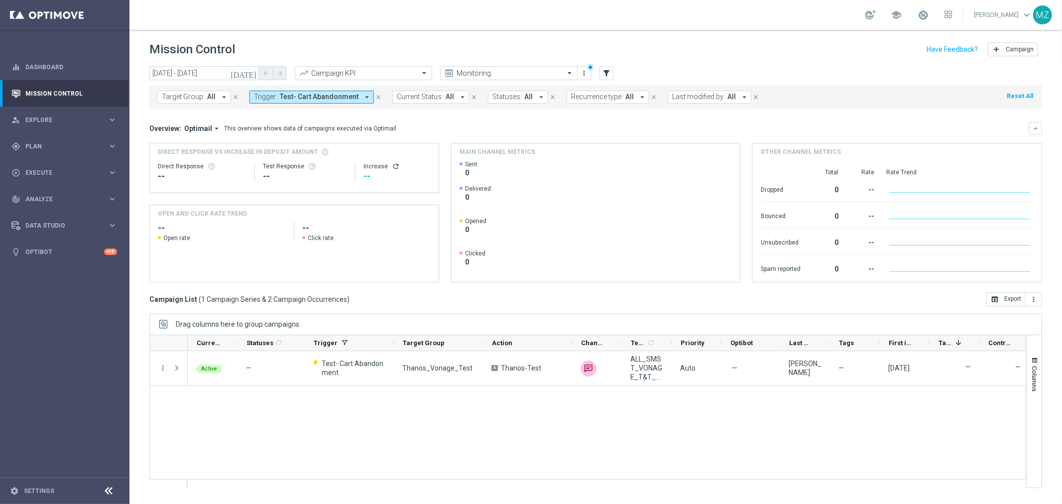
click at [363, 95] on icon "arrow_drop_down" at bounding box center [367, 97] width 9 height 9
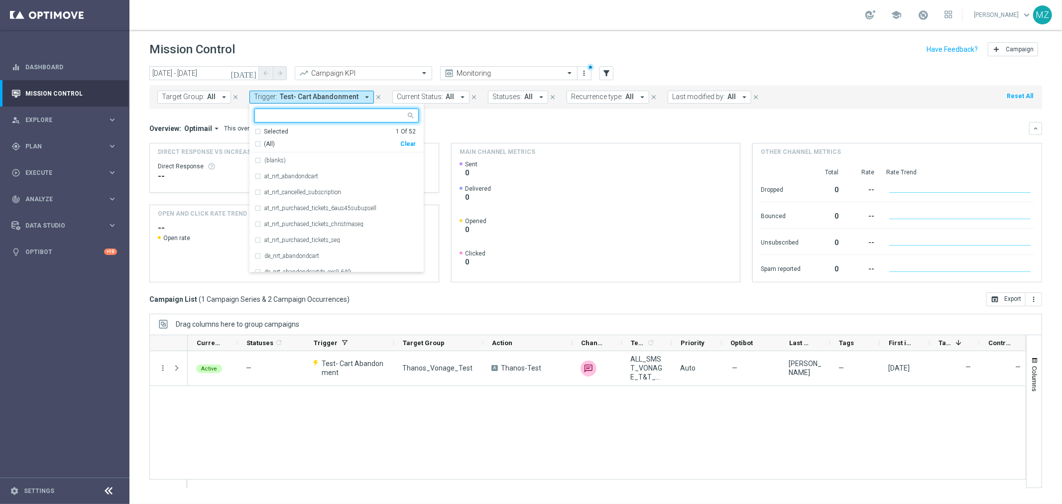
click at [0, 0] on div "Clear" at bounding box center [0, 0] width 0 height 0
click at [280, 117] on input "text" at bounding box center [333, 116] width 146 height 8
paste input "MAGDA_TEST_T&T_nrt_stake_casino"
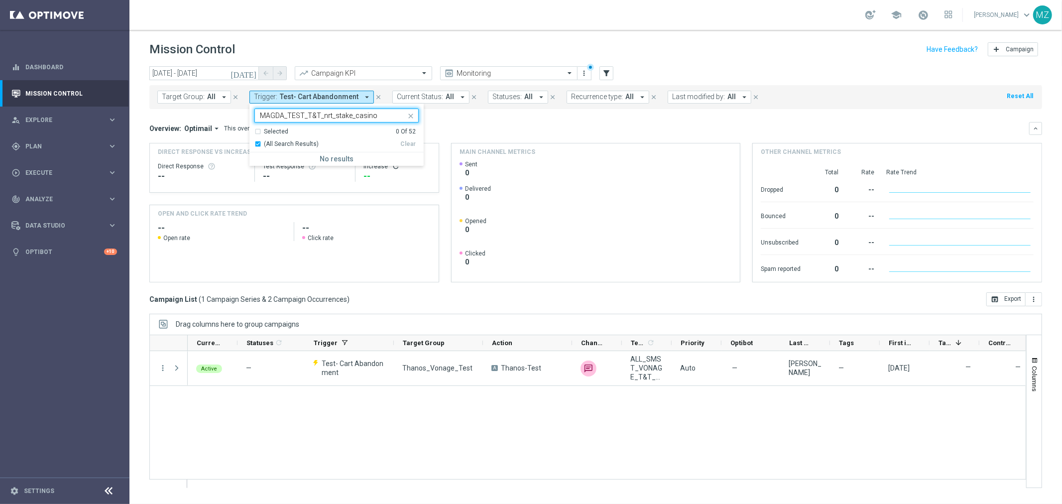
click at [258, 142] on div "(All Search Results)" at bounding box center [328, 144] width 146 height 8
type input "MAGDA_TEST_T&T_nrt_stake_casino"
click at [256, 142] on div "(All Search Results)" at bounding box center [328, 144] width 146 height 8
click at [410, 115] on icon "close" at bounding box center [411, 116] width 8 height 8
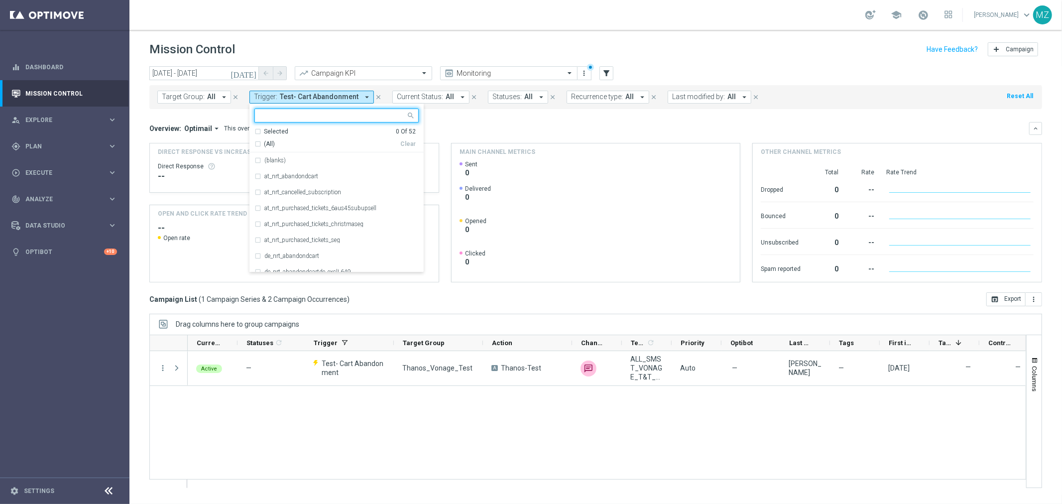
click at [353, 116] on input "text" at bounding box center [333, 116] width 146 height 8
paste input "Test-nrt_stake_casino"
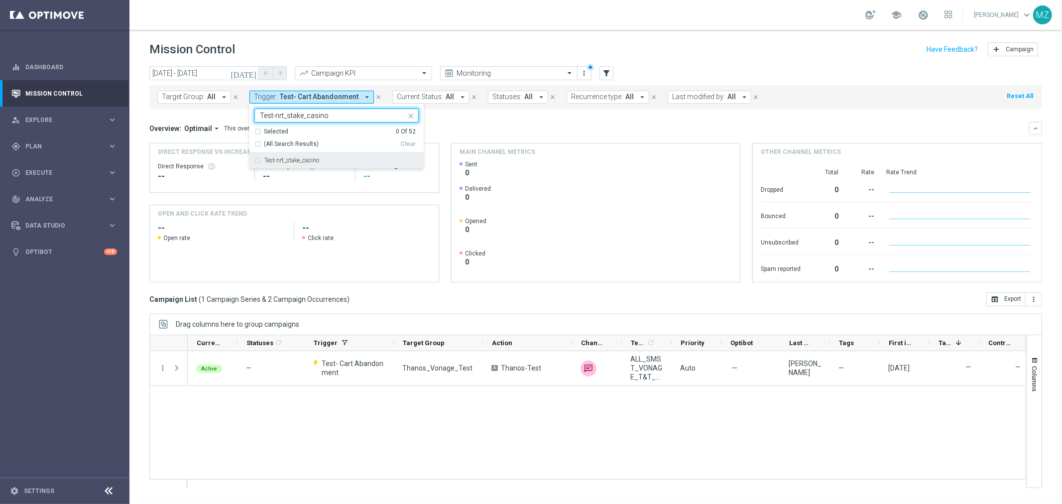
click at [300, 158] on label "Test-nrt_stake_casino" at bounding box center [291, 160] width 55 height 6
type input "Test-nrt_stake_casino"
click at [569, 30] on header "Mission Control add Campaign" at bounding box center [596, 48] width 933 height 36
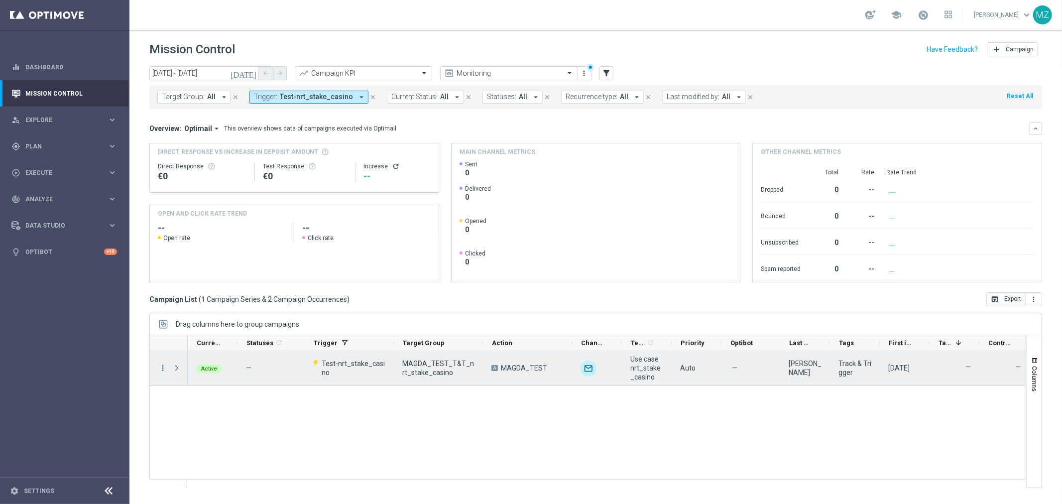
click at [162, 367] on icon "more_vert" at bounding box center [162, 368] width 9 height 9
click at [206, 431] on div "Edit" at bounding box center [228, 434] width 93 height 7
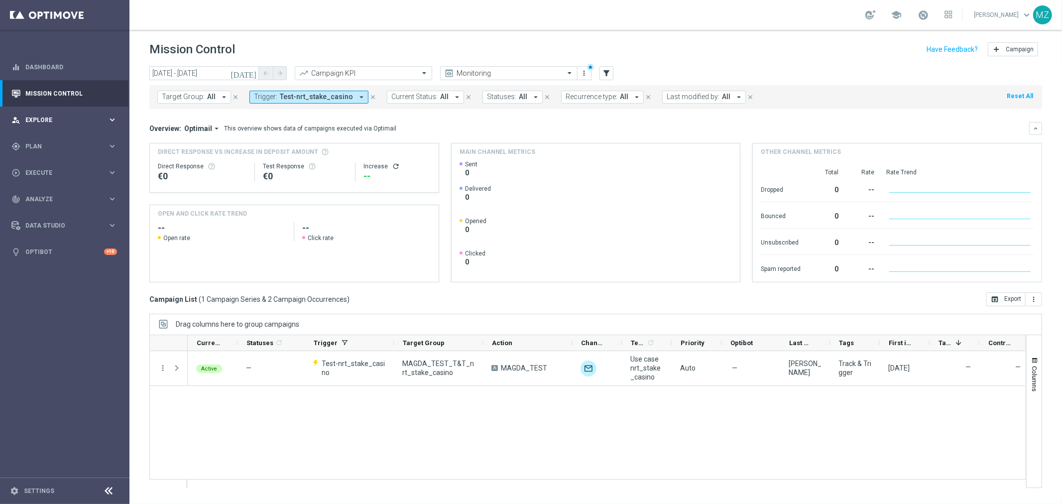
click at [77, 116] on div "person_search Explore" at bounding box center [59, 120] width 96 height 9
click at [71, 143] on span "Plan" at bounding box center [66, 146] width 82 height 6
click at [58, 163] on link "Target Groups" at bounding box center [65, 167] width 78 height 8
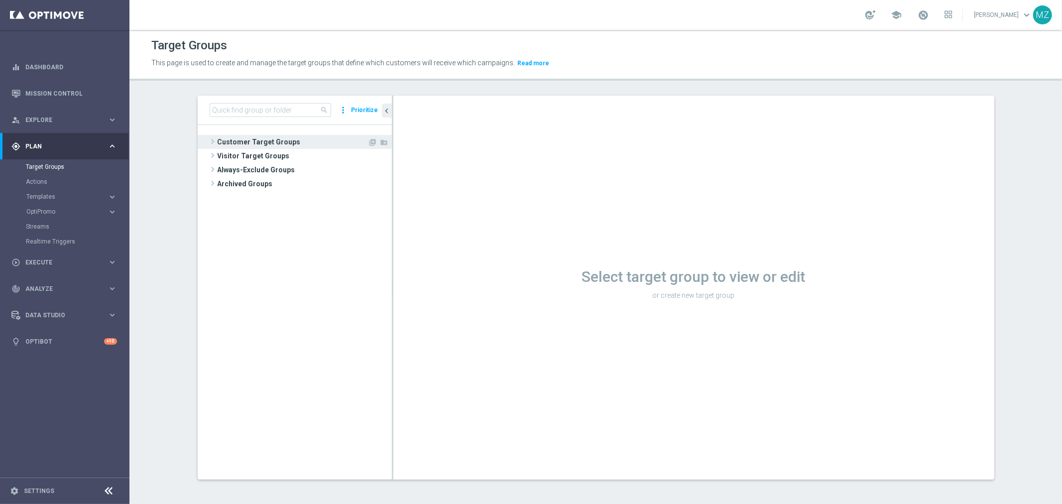
click at [208, 141] on span at bounding box center [213, 141] width 10 height 12
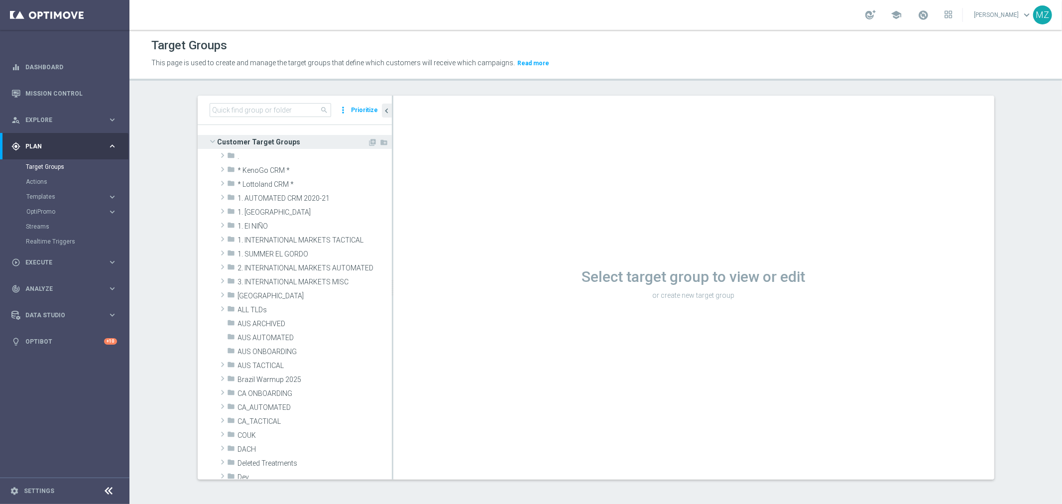
click at [212, 143] on span at bounding box center [213, 141] width 12 height 10
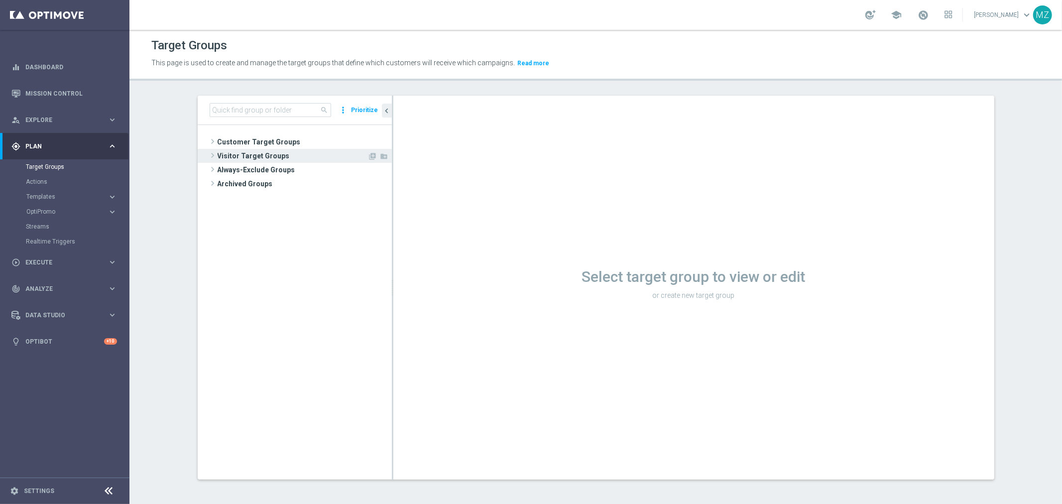
click at [209, 156] on span at bounding box center [213, 155] width 10 height 12
click at [264, 171] on span "Converted Today" at bounding box center [304, 170] width 132 height 8
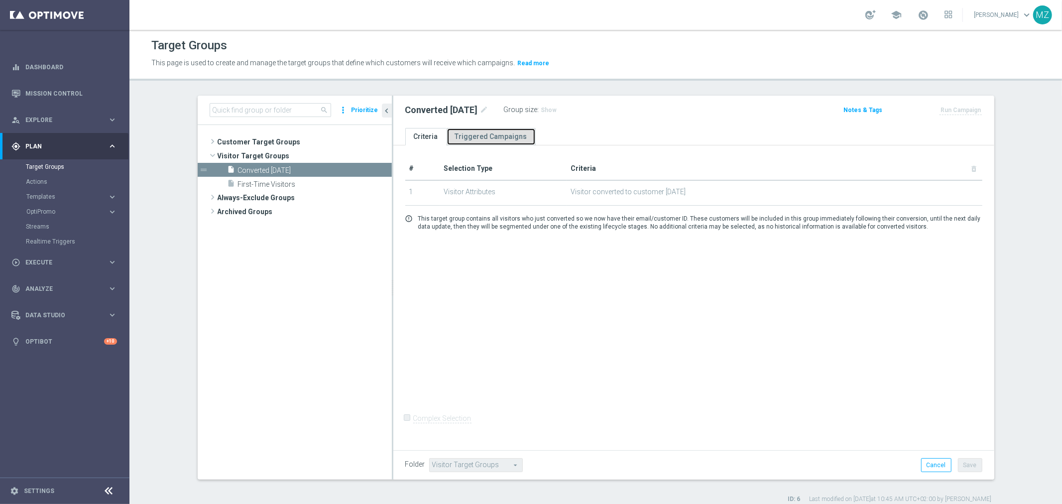
click at [505, 136] on link "Triggered Campaigns" at bounding box center [491, 136] width 89 height 17
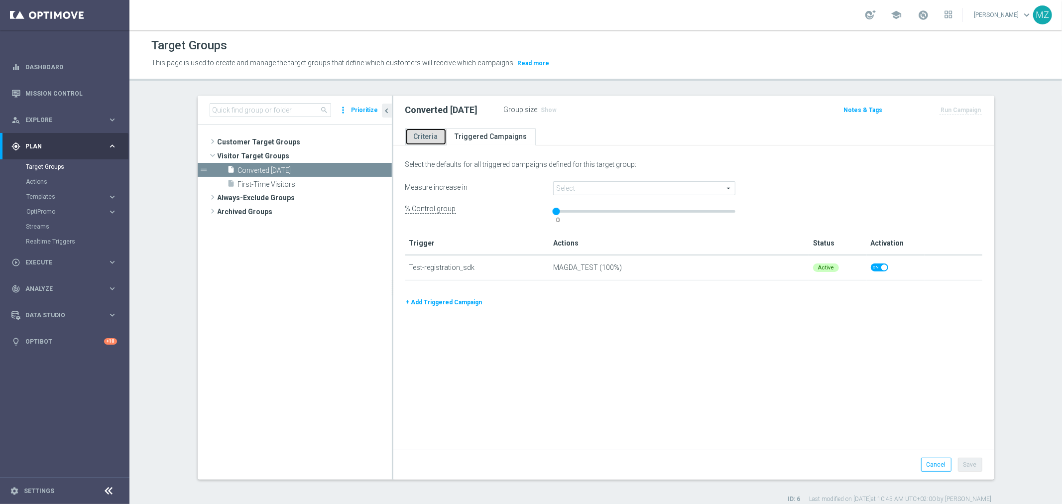
click at [428, 135] on link "Criteria" at bounding box center [425, 136] width 41 height 17
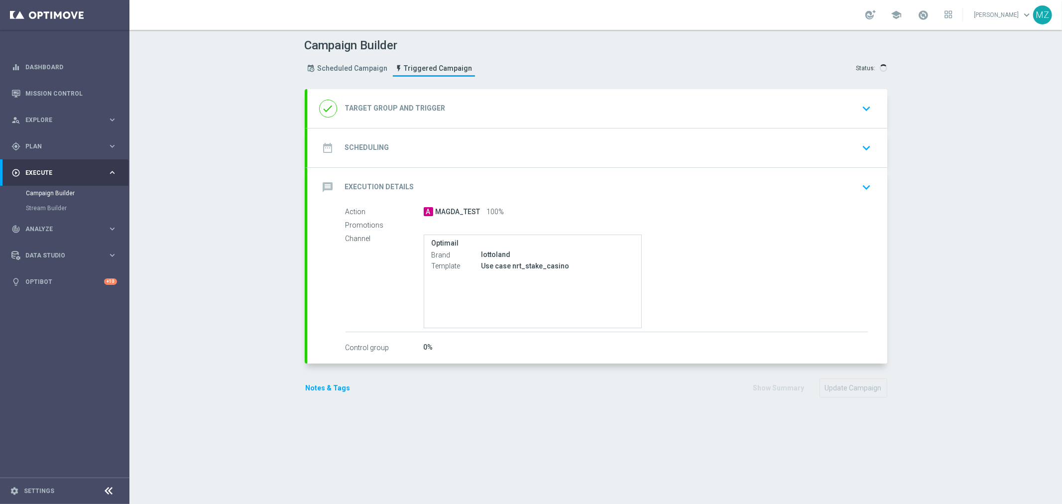
type input "MAGDA_TEST_T&T_nrt_stake_casino"
radio input "false"
radio input "true"
type input "Test-nrt_stake_casino"
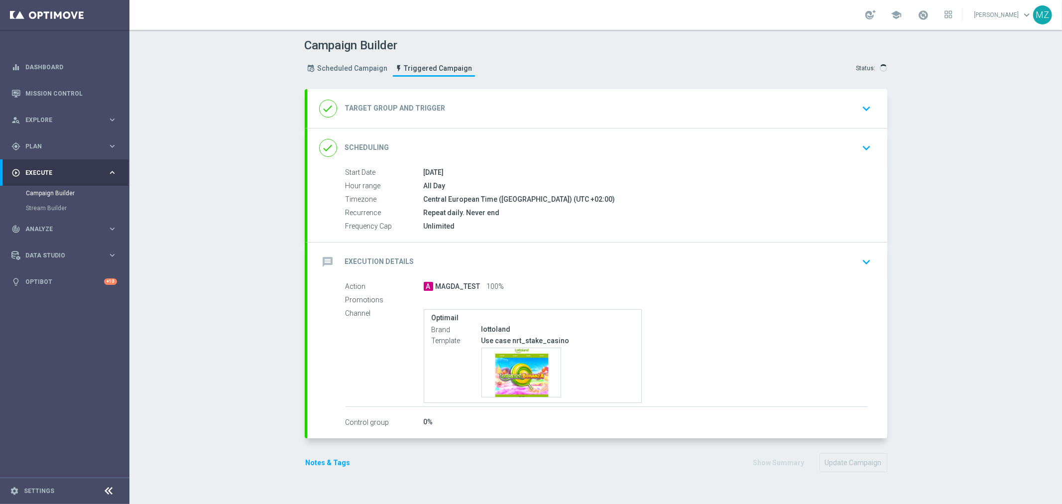
type input "Deposit Amount"
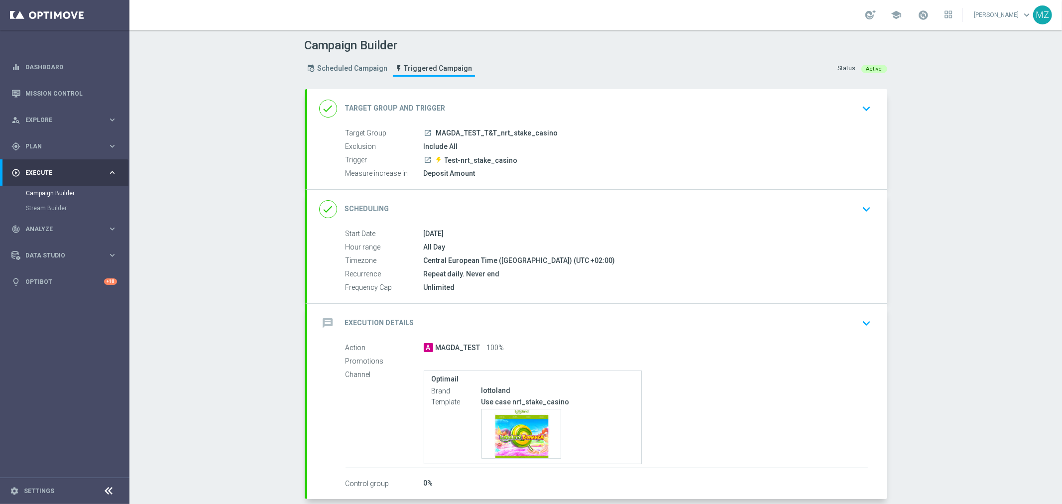
click at [860, 317] on icon "keyboard_arrow_down" at bounding box center [867, 323] width 15 height 15
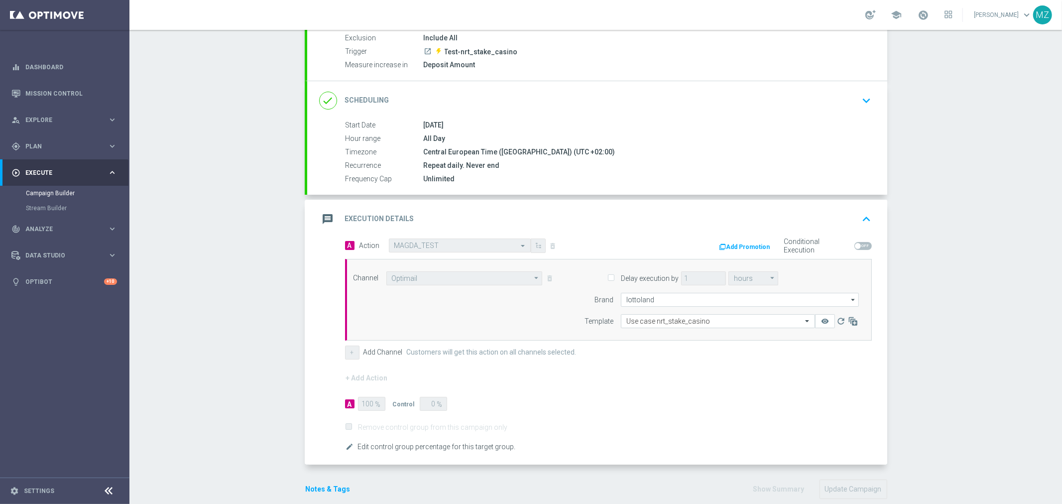
scroll to position [123, 0]
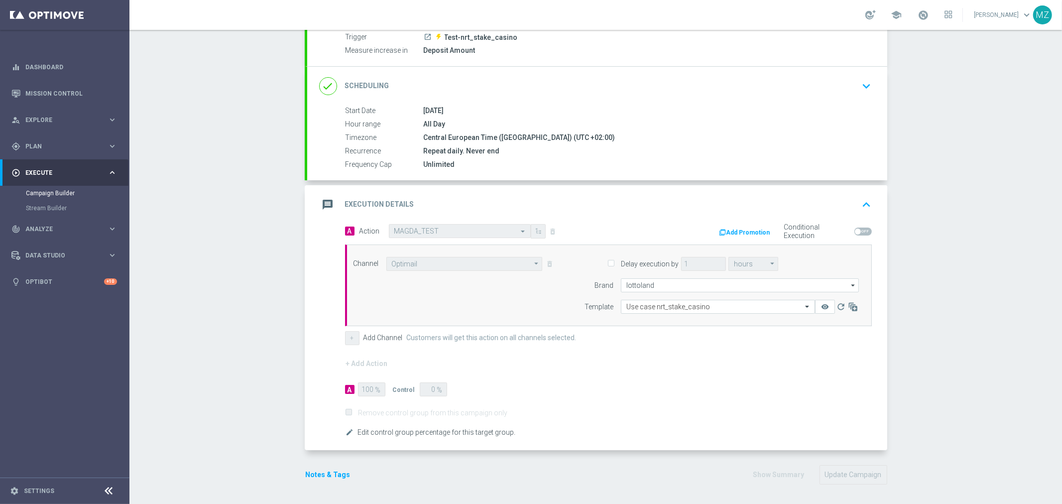
click at [863, 200] on icon "keyboard_arrow_up" at bounding box center [867, 204] width 15 height 15
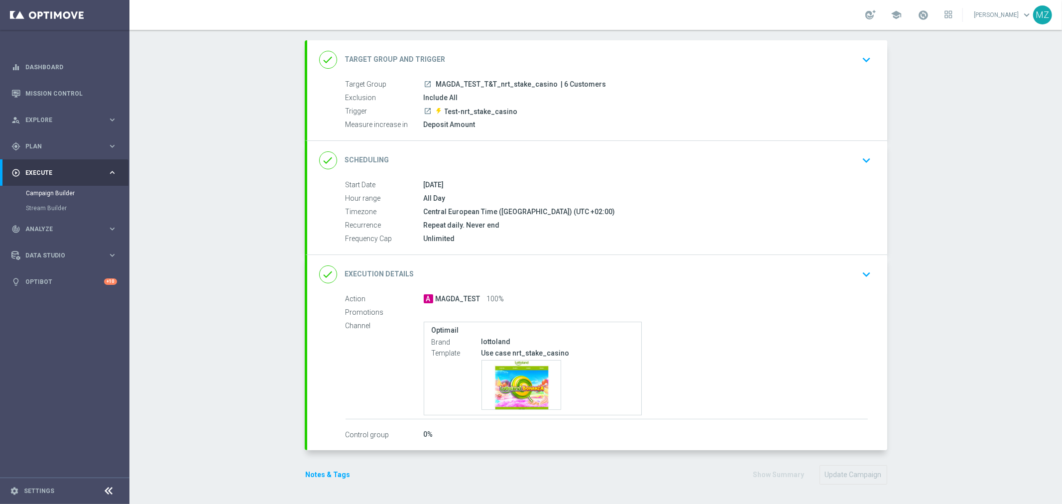
click at [860, 155] on icon "keyboard_arrow_down" at bounding box center [867, 160] width 15 height 15
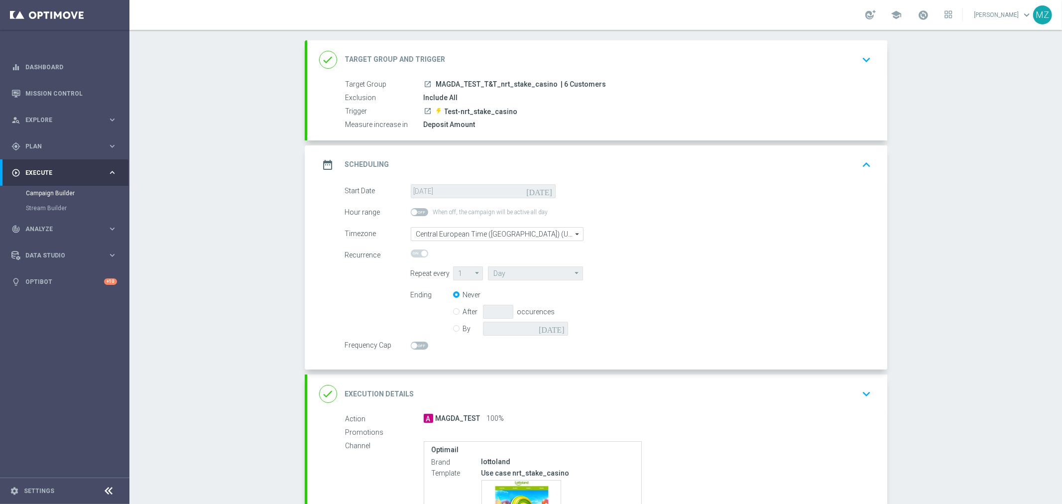
click at [453, 329] on input "By" at bounding box center [456, 327] width 6 height 6
radio input "true"
radio input "false"
click at [556, 326] on icon "[DATE]" at bounding box center [553, 327] width 29 height 11
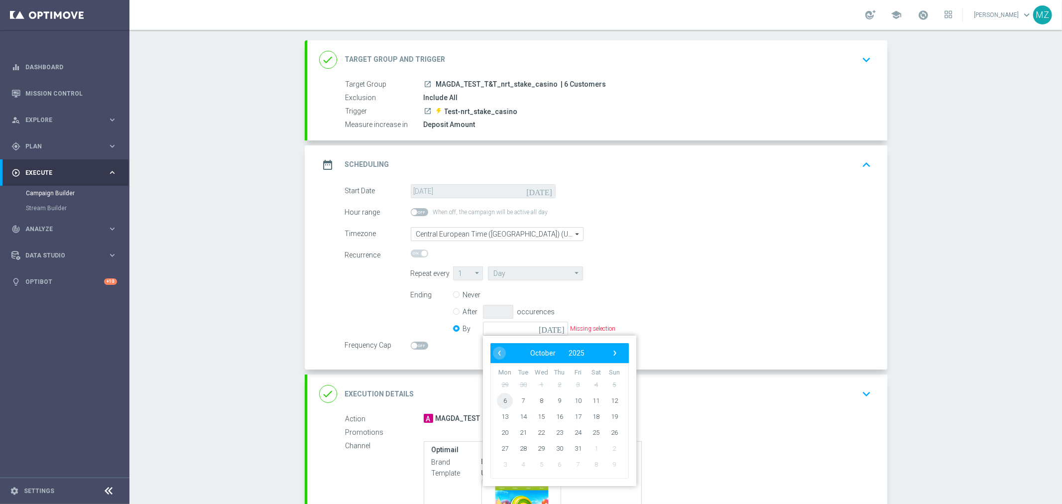
click at [497, 399] on span "6" at bounding box center [505, 401] width 16 height 16
type input "[DATE]"
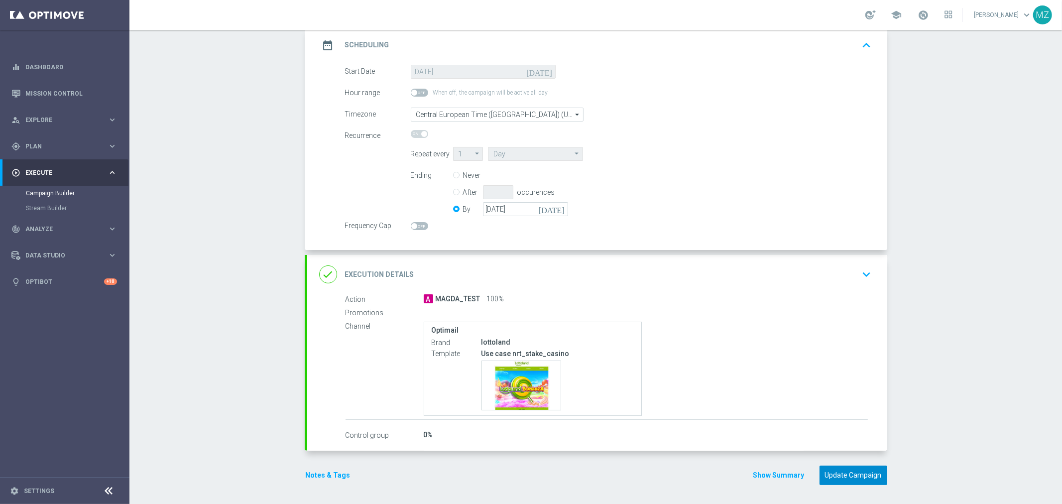
click at [865, 471] on button "Update Campaign" at bounding box center [854, 475] width 68 height 19
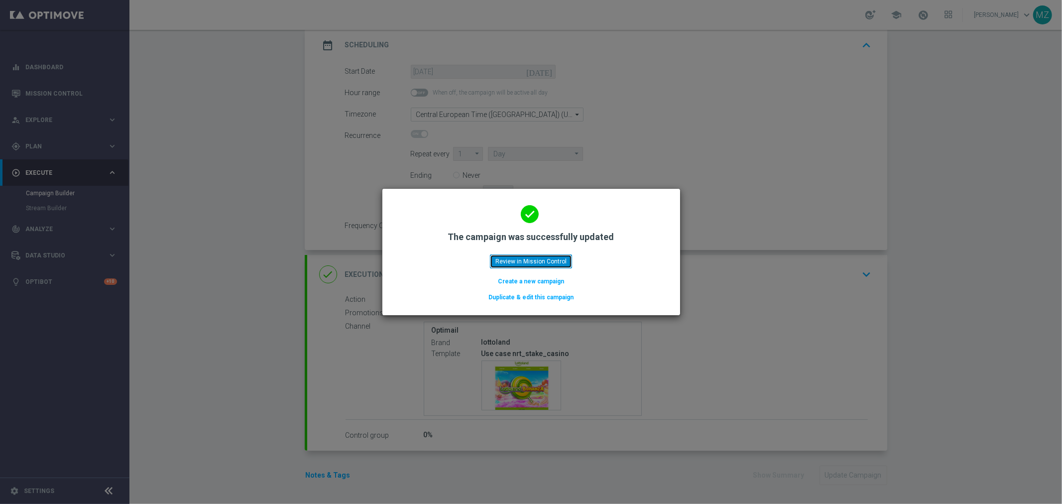
click at [516, 262] on button "Review in Mission Control" at bounding box center [531, 262] width 82 height 14
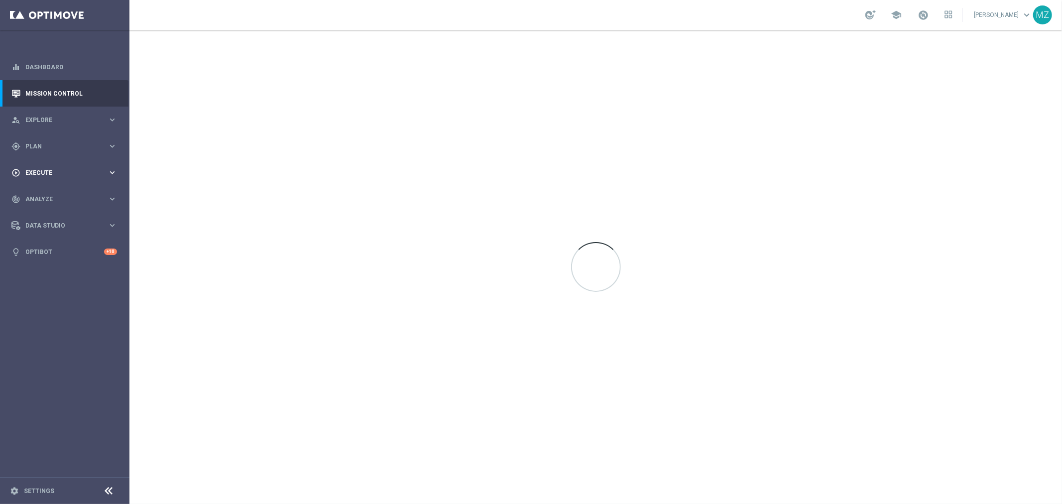
click at [100, 171] on span "Execute" at bounding box center [66, 173] width 82 height 6
click at [88, 121] on span "Explore" at bounding box center [66, 120] width 82 height 6
click at [87, 117] on span "Explore" at bounding box center [66, 120] width 82 height 6
click at [83, 139] on div "gps_fixed Plan keyboard_arrow_right" at bounding box center [64, 146] width 129 height 26
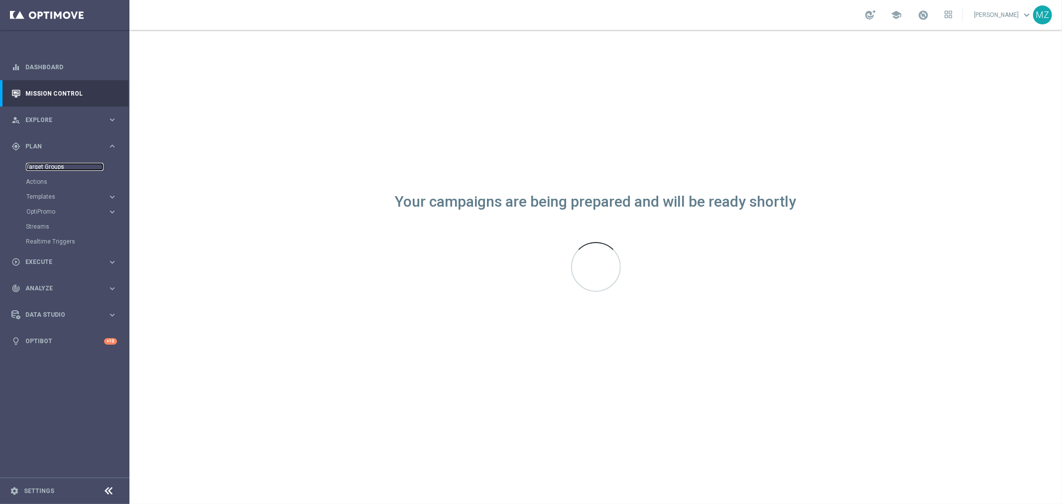
click at [58, 163] on link "Target Groups" at bounding box center [65, 167] width 78 height 8
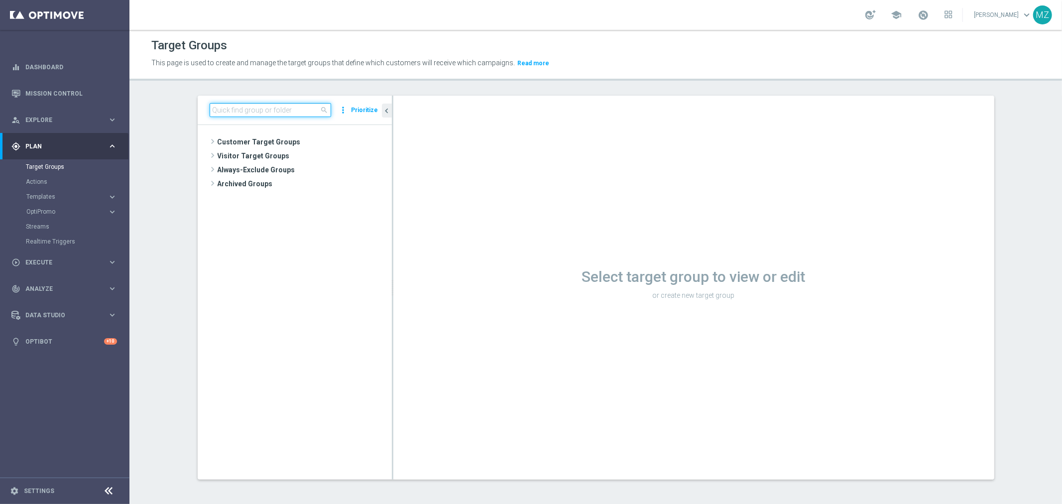
click at [293, 108] on input at bounding box center [271, 110] width 122 height 14
paste input "Test-nrt_stake_casino"
click at [286, 107] on input "Test-nrt_stake_casino" at bounding box center [271, 110] width 122 height 14
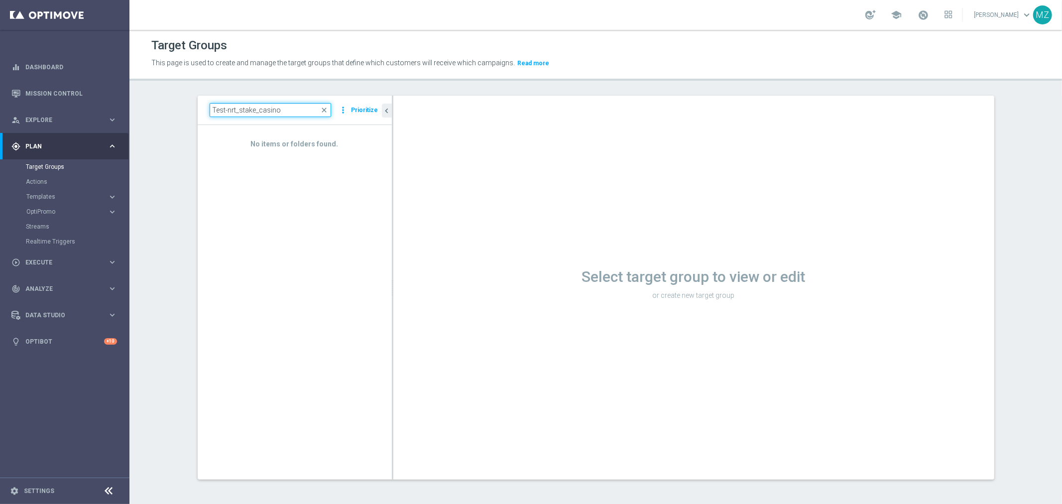
paste input "MAGDA_TEST_T&T_"
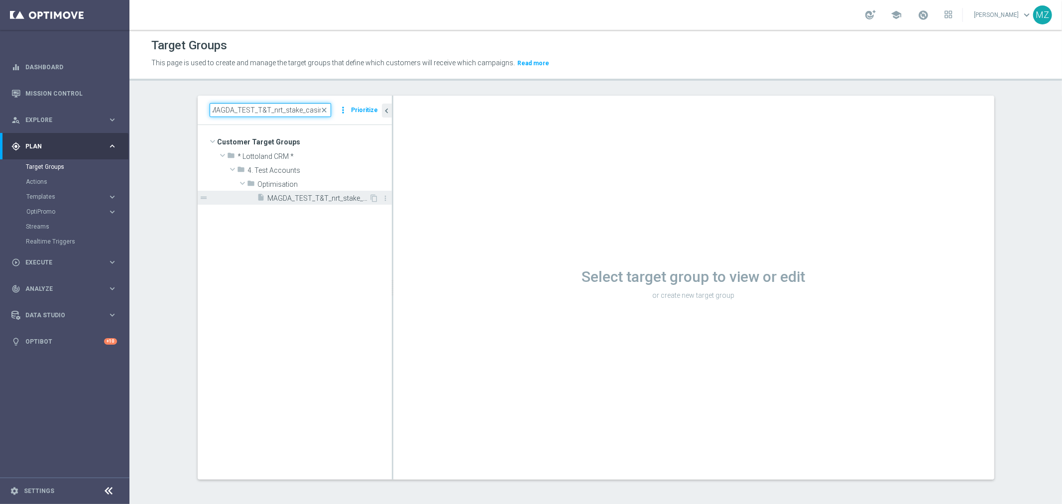
type input "MAGDA_TEST_T&T_nrt_stake_casino"
click at [286, 194] on span "MAGDA_TEST_T&T_nrt_stake_casino" at bounding box center [319, 198] width 102 height 8
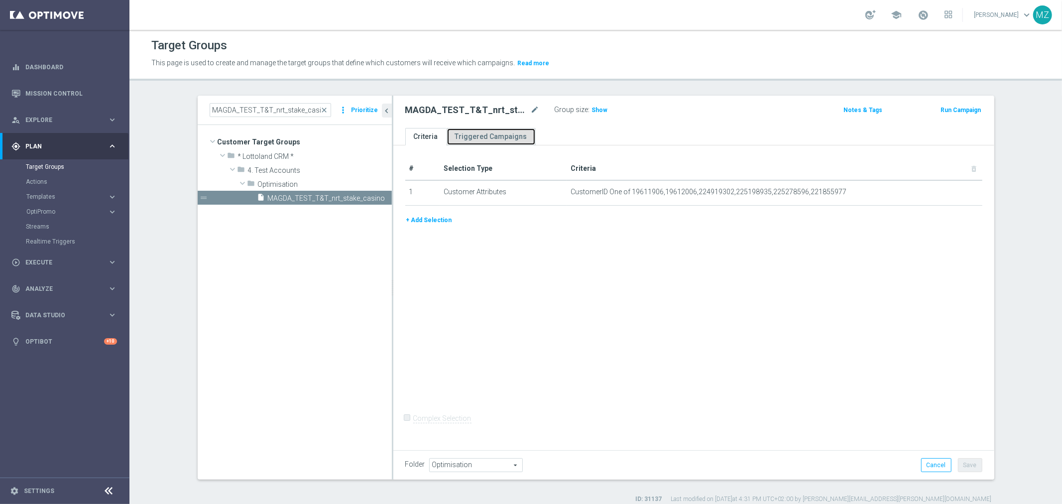
click at [481, 130] on link "Triggered Campaigns" at bounding box center [491, 136] width 89 height 17
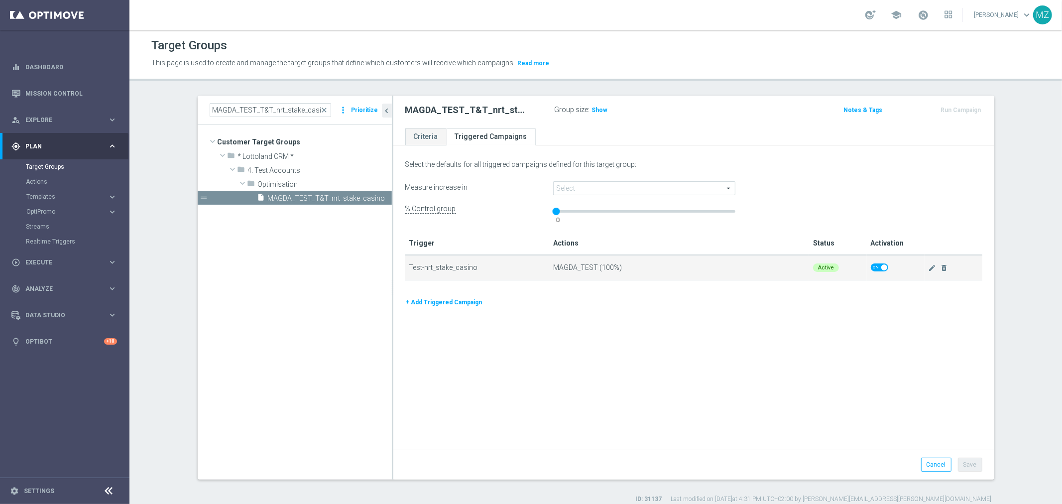
click at [882, 266] on span at bounding box center [885, 267] width 6 height 6
click at [878, 266] on input "checkbox" at bounding box center [879, 268] width 17 height 8
checkbox input "false"
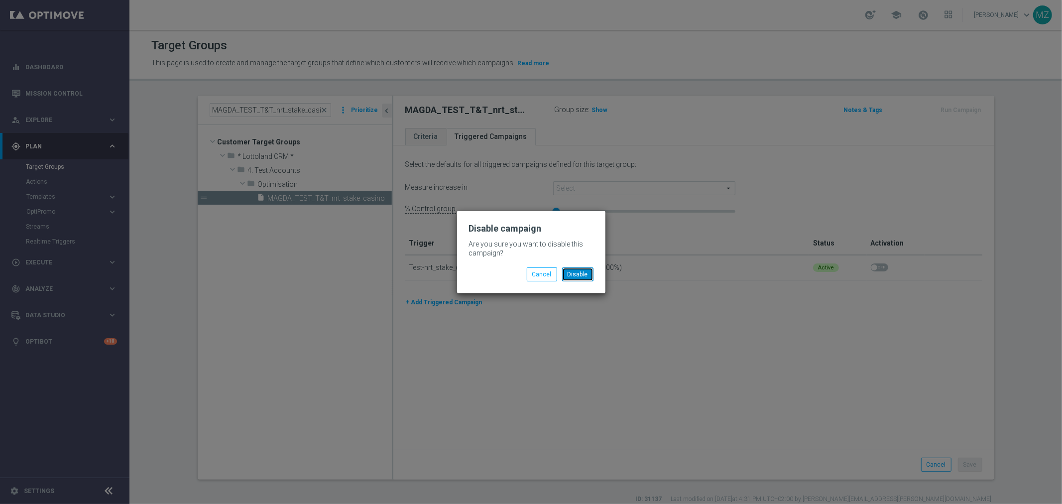
click at [576, 275] on button "Disable" at bounding box center [577, 274] width 31 height 14
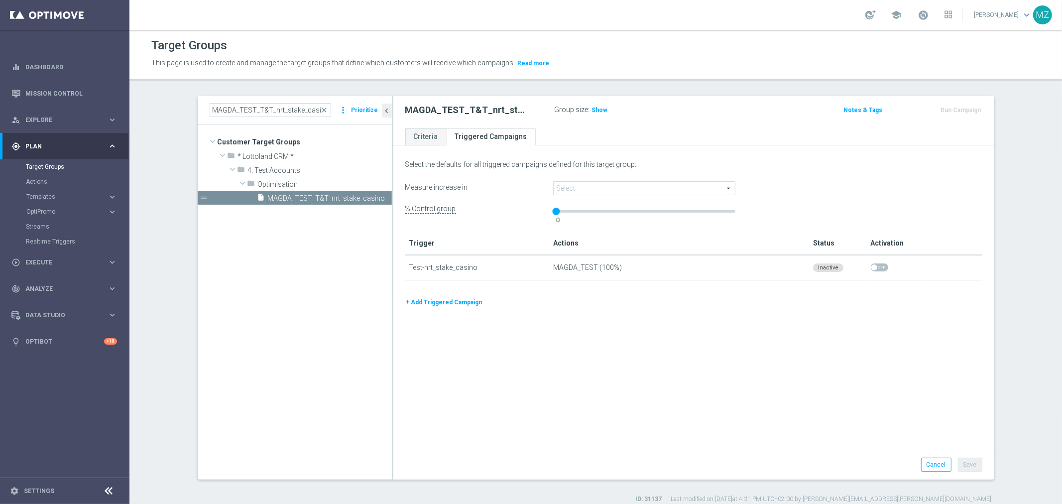
click at [927, 406] on div "Select the defaults for all triggered campaigns defined for this target group: …" at bounding box center [694, 298] width 601 height 301
click at [417, 132] on link "Criteria" at bounding box center [425, 136] width 41 height 17
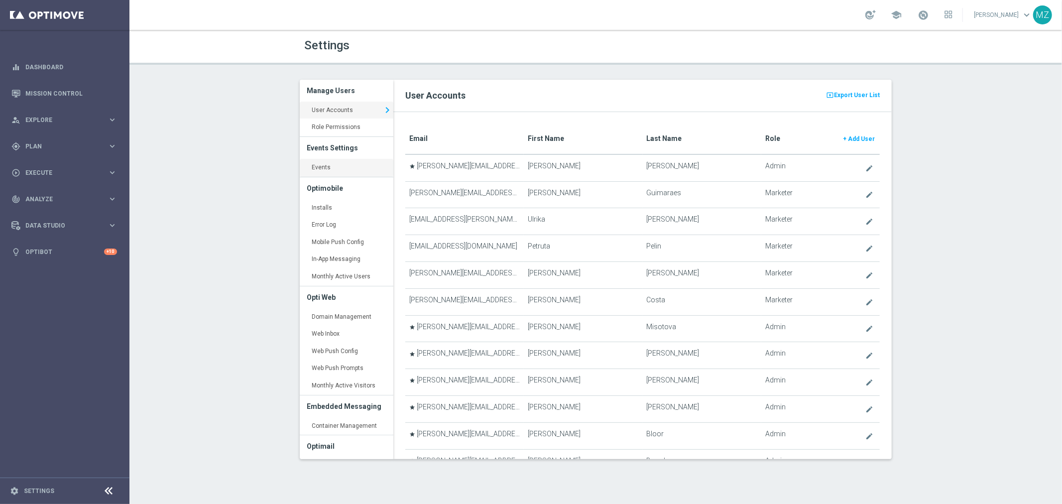
click at [324, 166] on link "Events keyboard_arrow_right" at bounding box center [347, 168] width 94 height 18
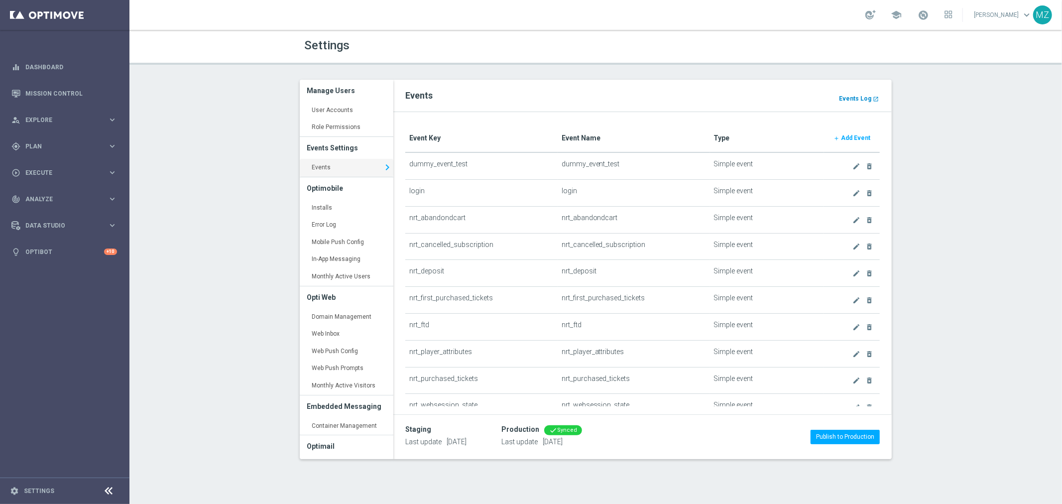
click at [849, 93] on link "Events Log launch" at bounding box center [859, 98] width 42 height 11
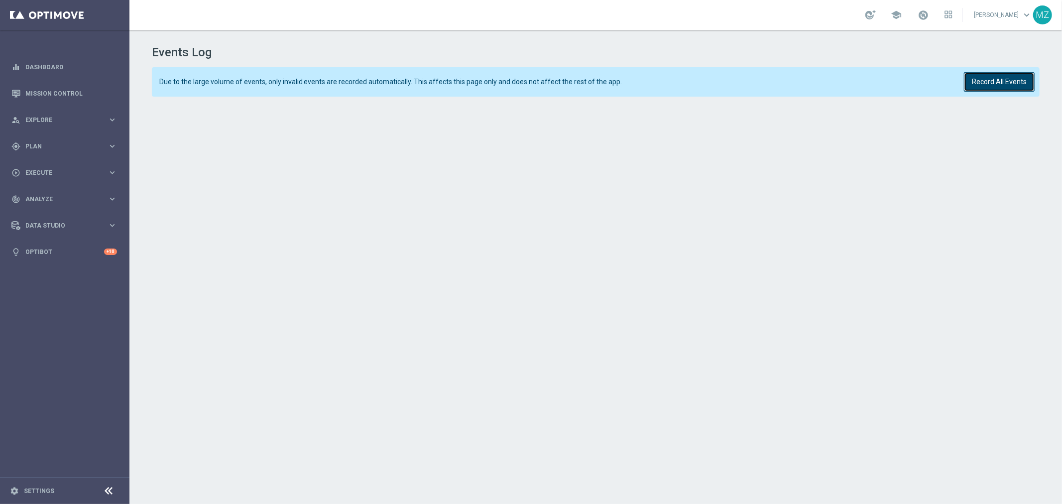
click at [991, 83] on button "Record All Events" at bounding box center [999, 81] width 71 height 19
